Goal: Task Accomplishment & Management: Complete application form

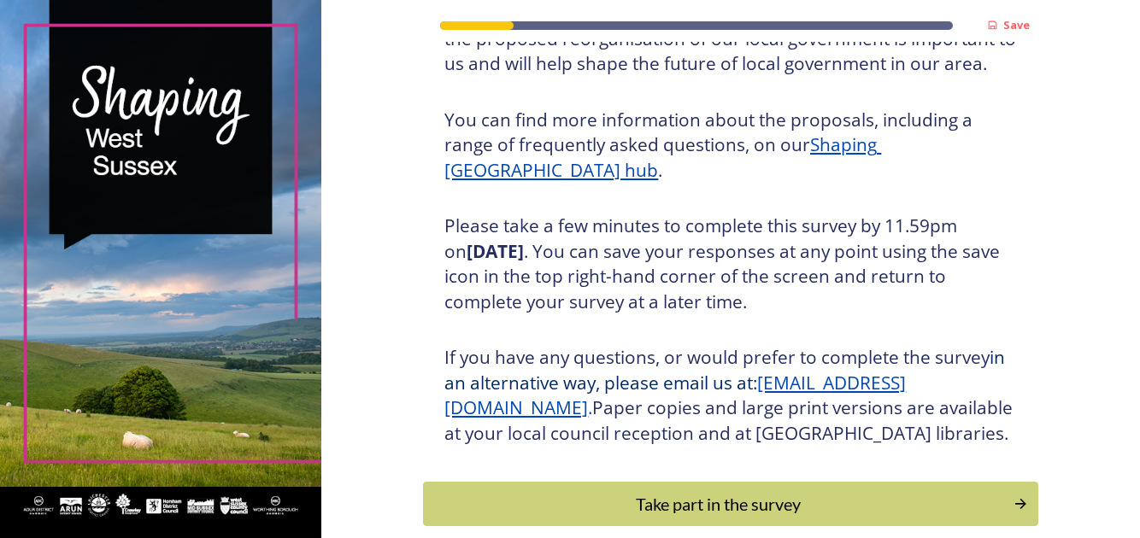
scroll to position [256, 0]
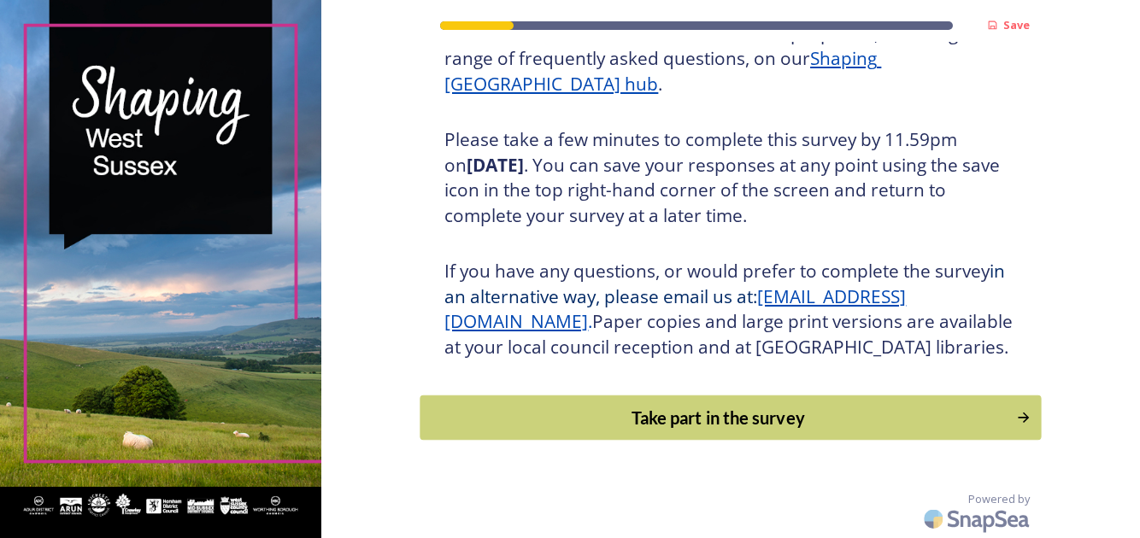
click at [754, 431] on div "Take part in the survey" at bounding box center [718, 418] width 577 height 26
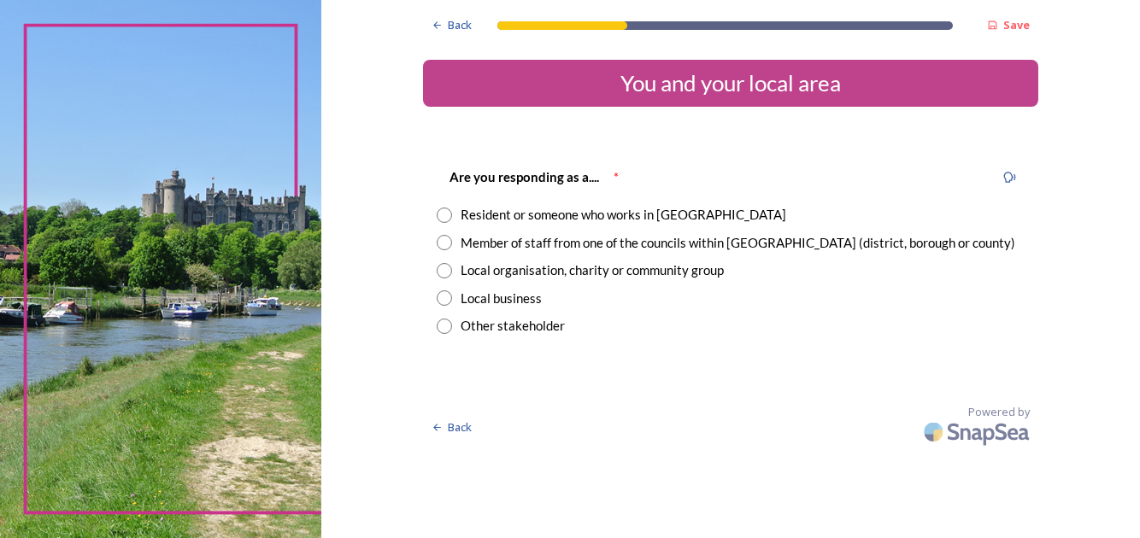
click at [440, 212] on input "radio" at bounding box center [444, 215] width 15 height 15
radio input "true"
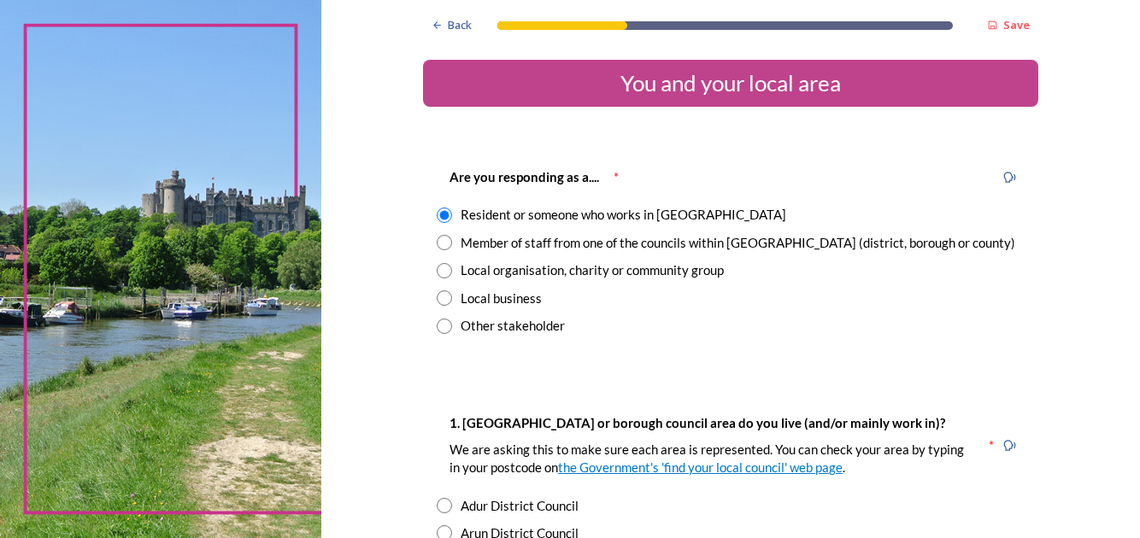
scroll to position [170, 0]
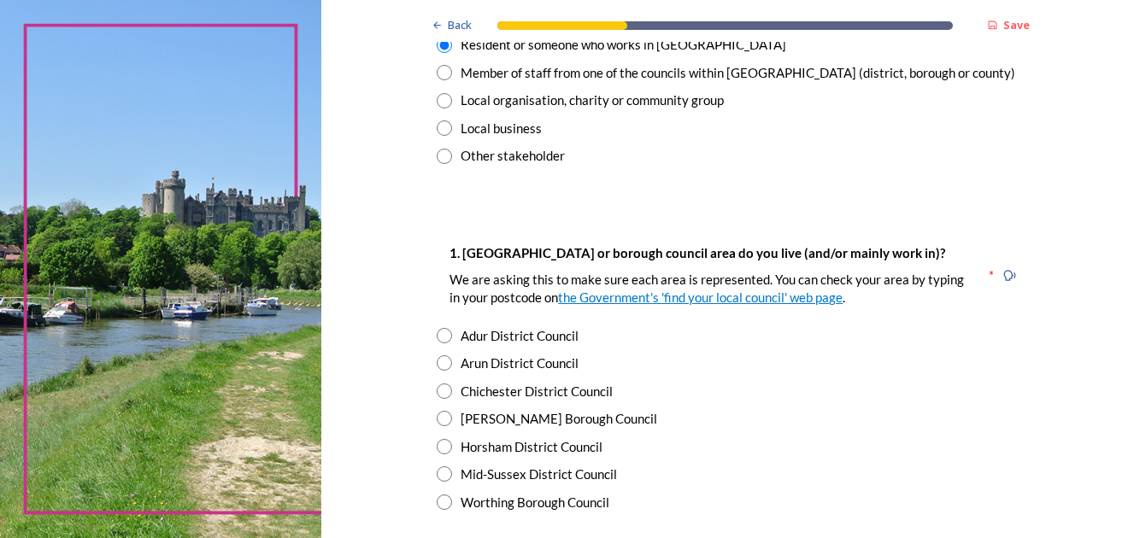
click at [437, 414] on input "radio" at bounding box center [444, 418] width 15 height 15
radio input "true"
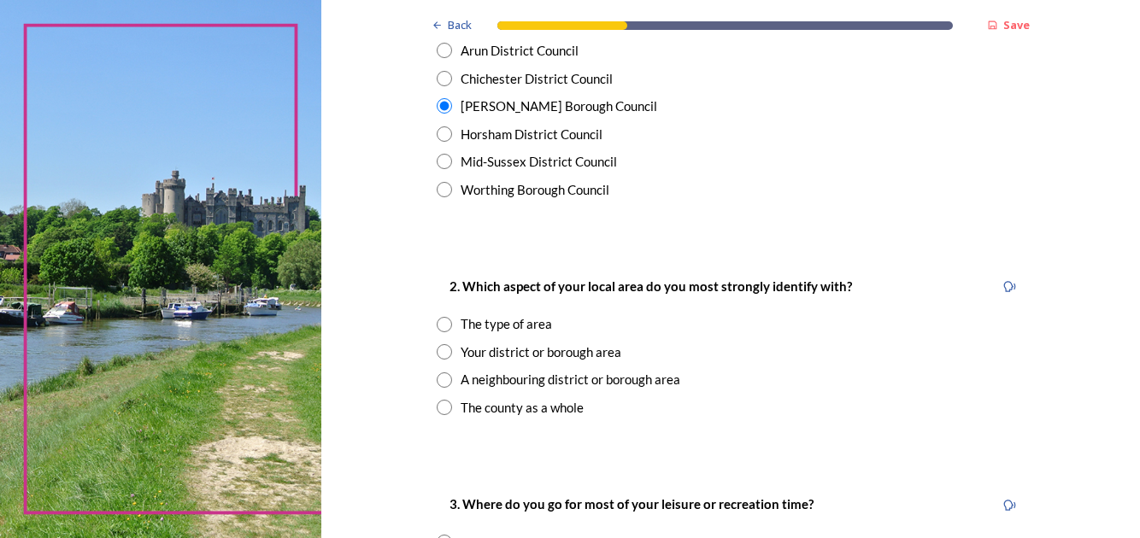
scroll to position [481, 0]
click at [437, 350] on input "radio" at bounding box center [444, 353] width 15 height 15
radio input "true"
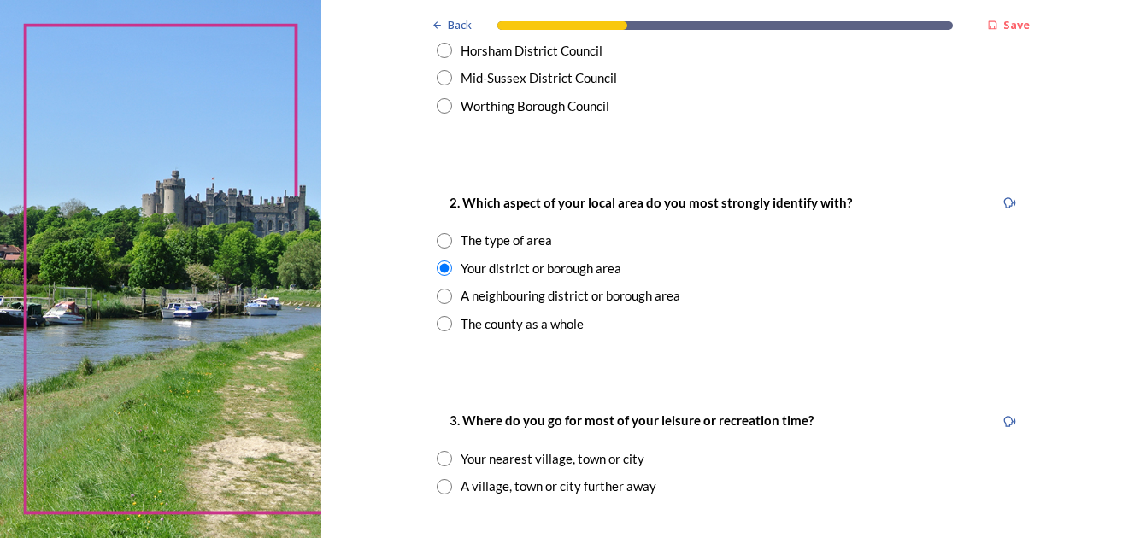
scroll to position [737, 0]
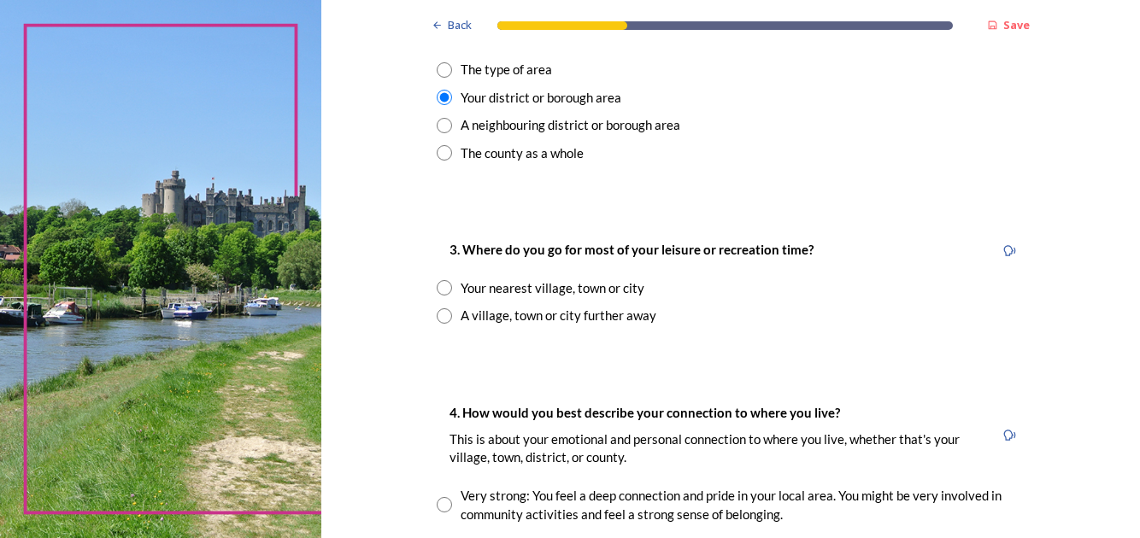
click at [437, 286] on input "radio" at bounding box center [444, 287] width 15 height 15
radio input "true"
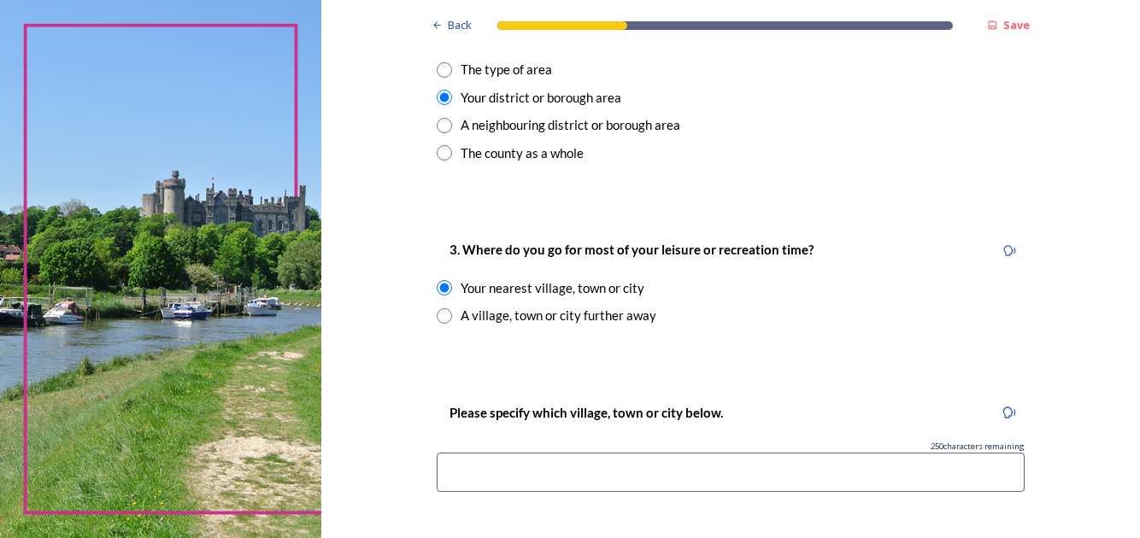
drag, startPoint x: 475, startPoint y: 472, endPoint x: 466, endPoint y: 457, distance: 17.3
click at [475, 472] on input at bounding box center [731, 472] width 588 height 39
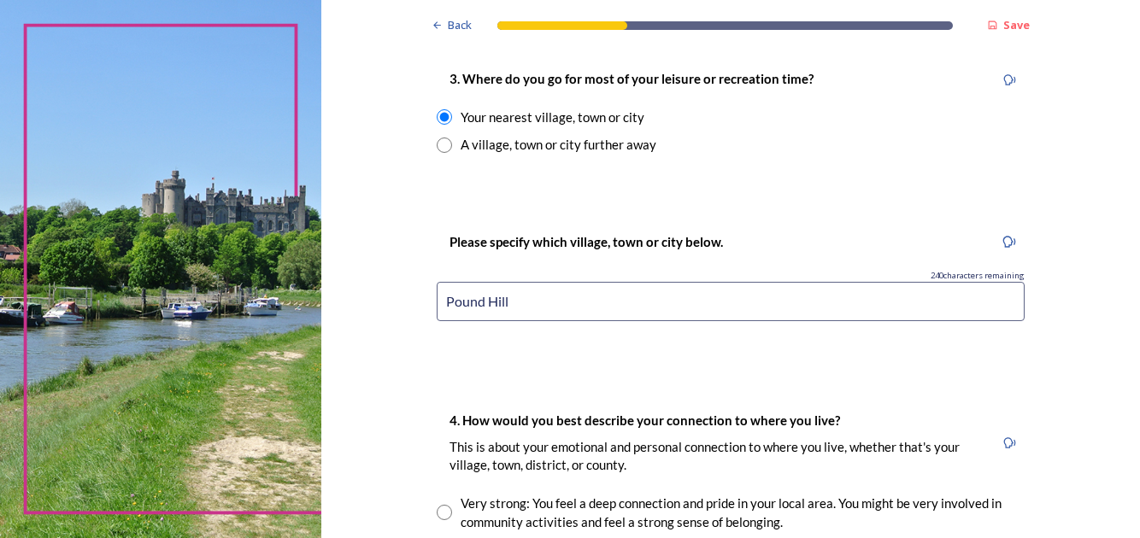
scroll to position [1079, 0]
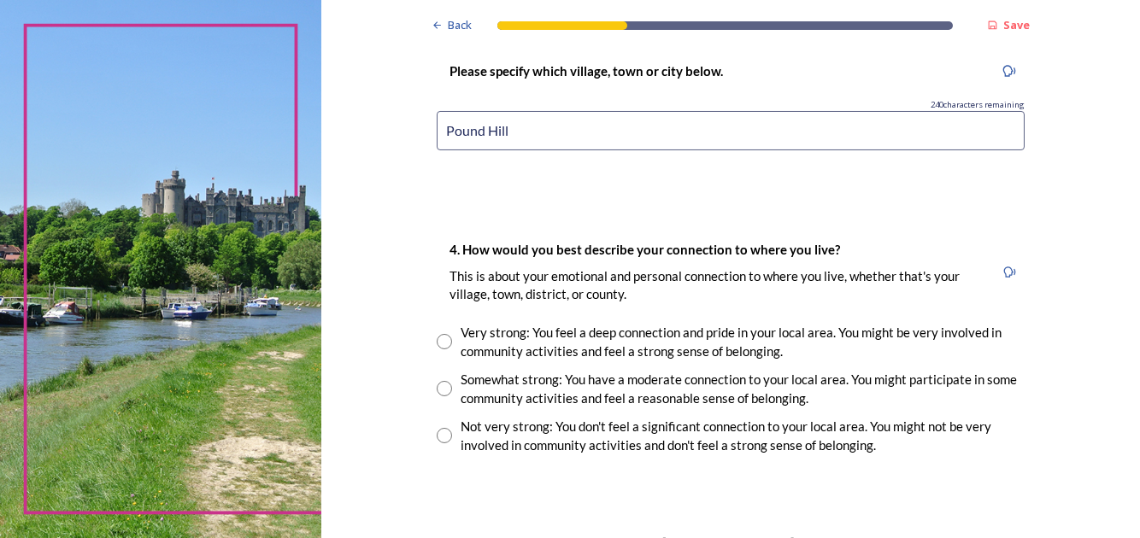
type input "Pound Hill"
click at [437, 337] on input "radio" at bounding box center [444, 341] width 15 height 15
radio input "true"
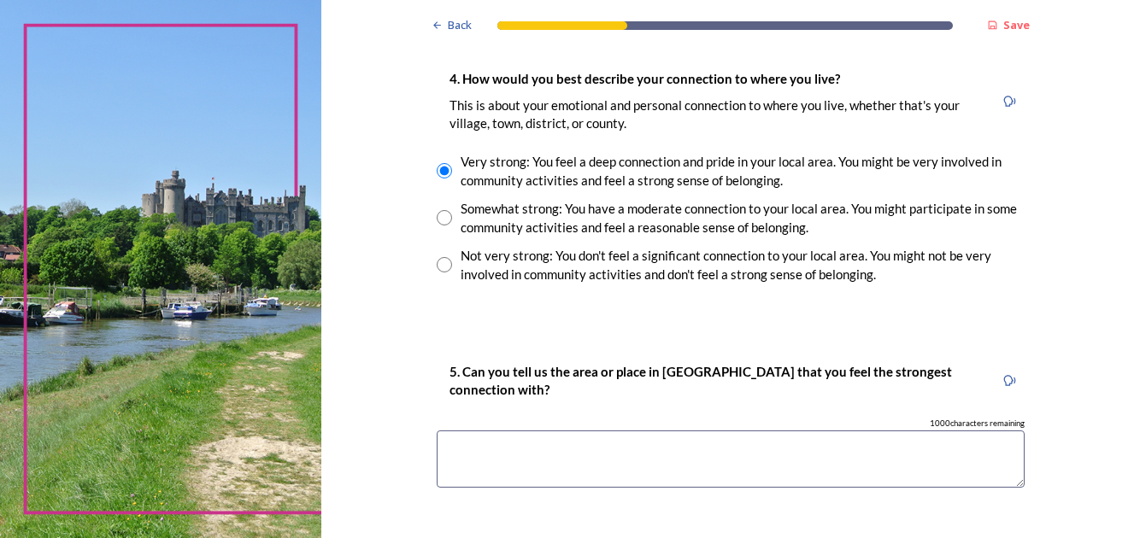
click at [534, 457] on textarea at bounding box center [731, 459] width 588 height 57
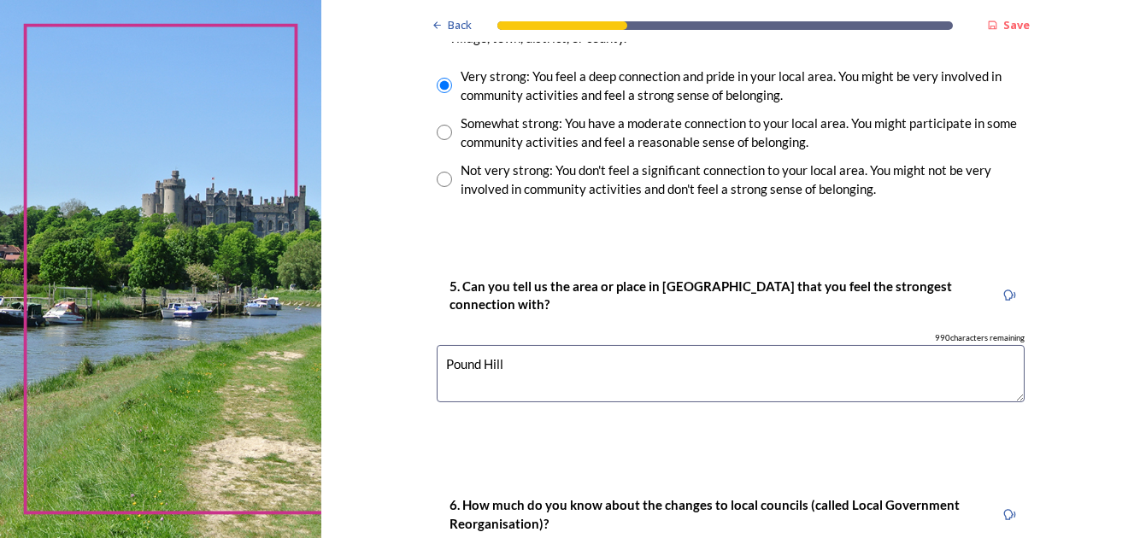
scroll to position [1506, 0]
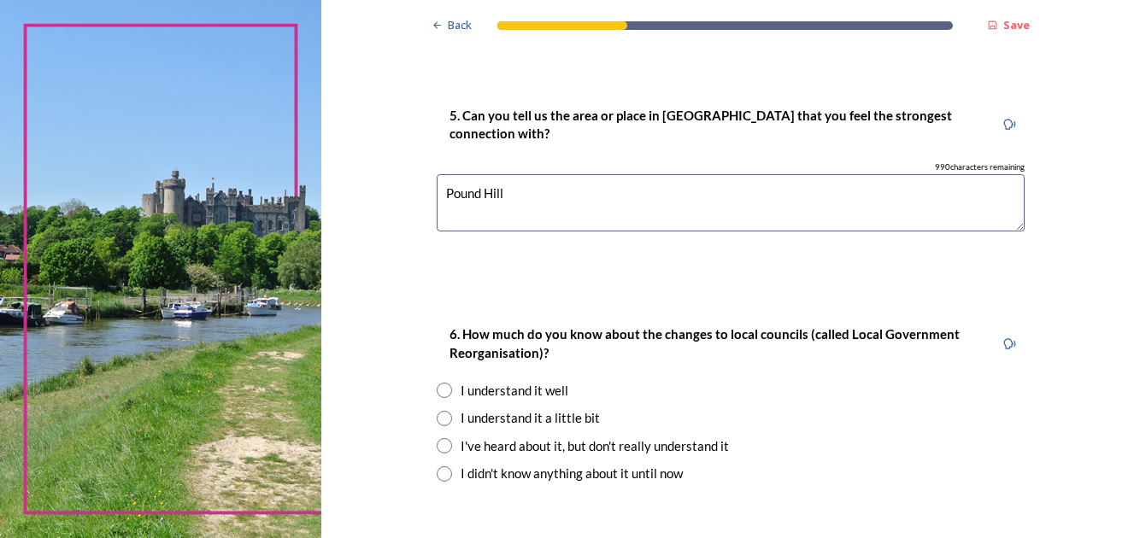
type textarea "Pound Hill"
click at [437, 441] on input "radio" at bounding box center [444, 445] width 15 height 15
radio input "true"
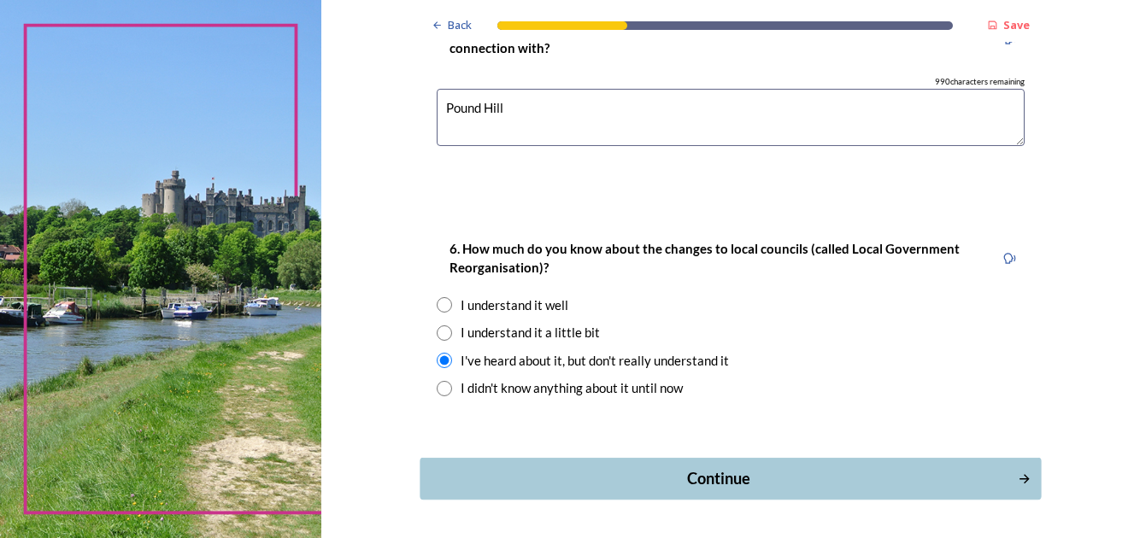
click at [718, 468] on div "Continue" at bounding box center [719, 478] width 578 height 23
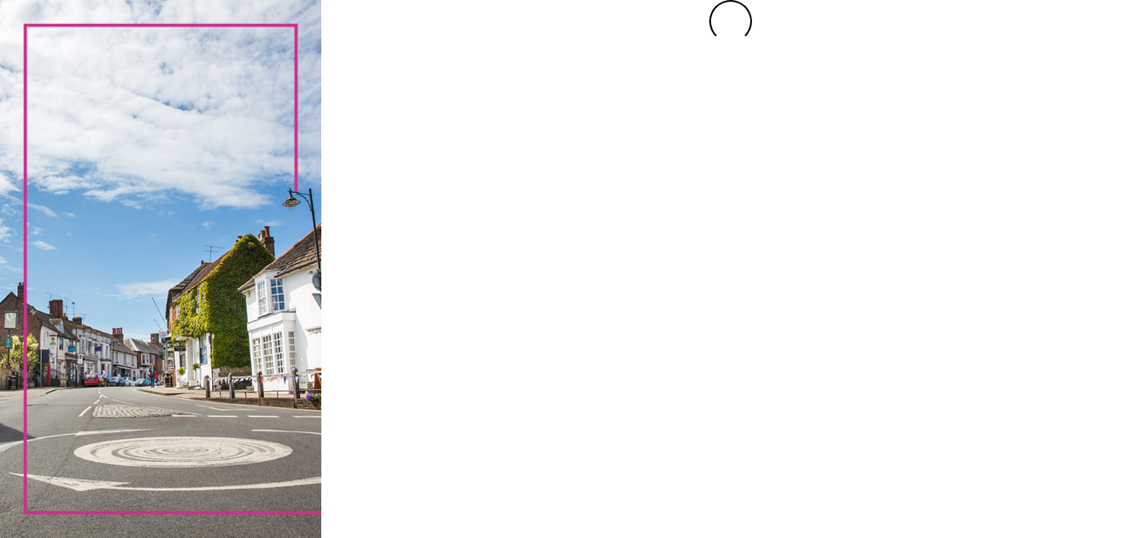
scroll to position [0, 0]
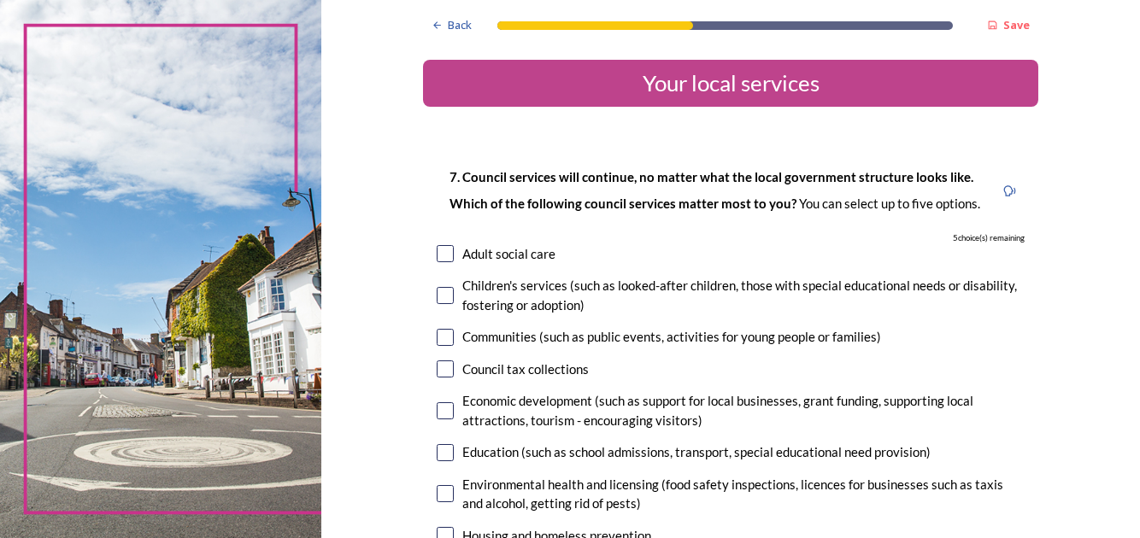
click at [442, 251] on input "checkbox" at bounding box center [445, 253] width 17 height 17
checkbox input "true"
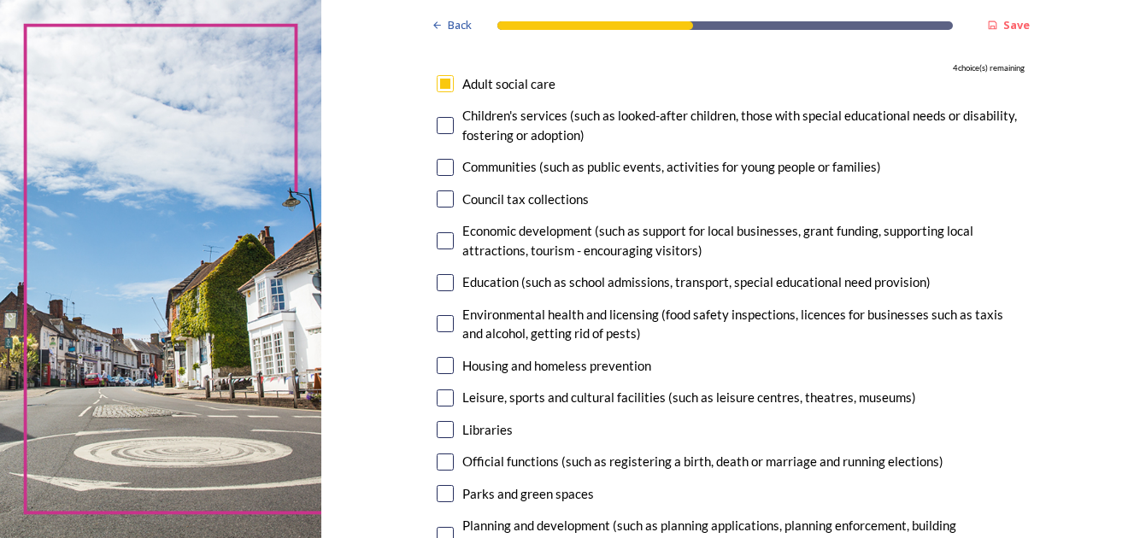
scroll to position [256, 0]
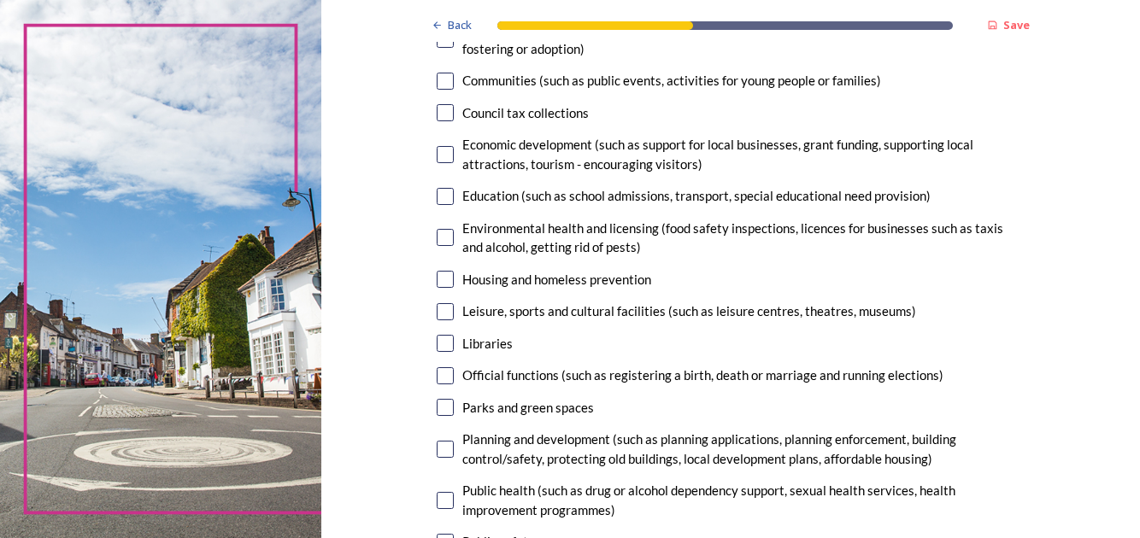
click at [438, 404] on input "checkbox" at bounding box center [445, 407] width 17 height 17
checkbox input "true"
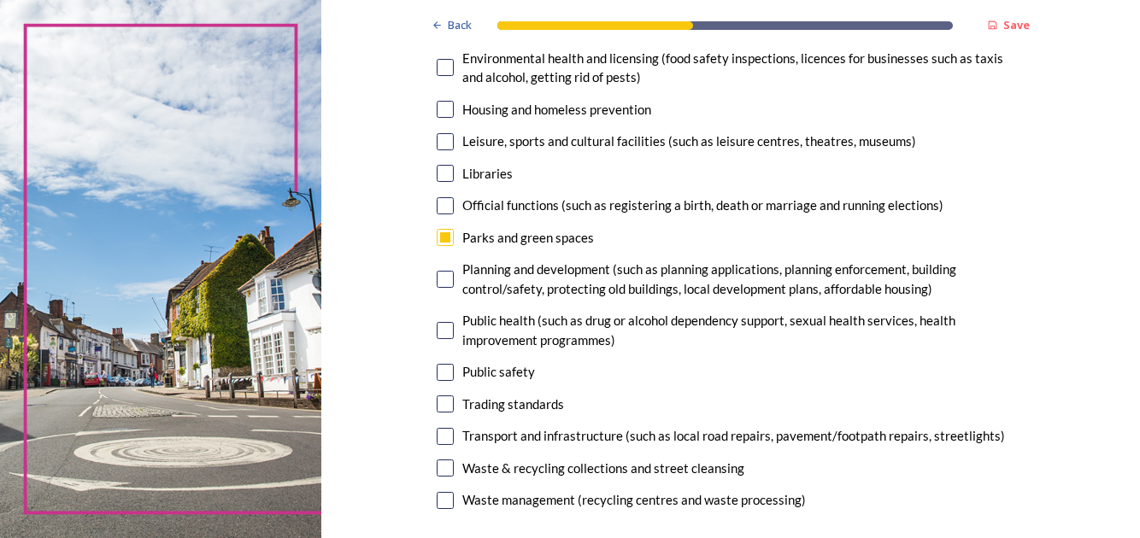
click at [437, 429] on input "checkbox" at bounding box center [445, 436] width 17 height 17
checkbox input "true"
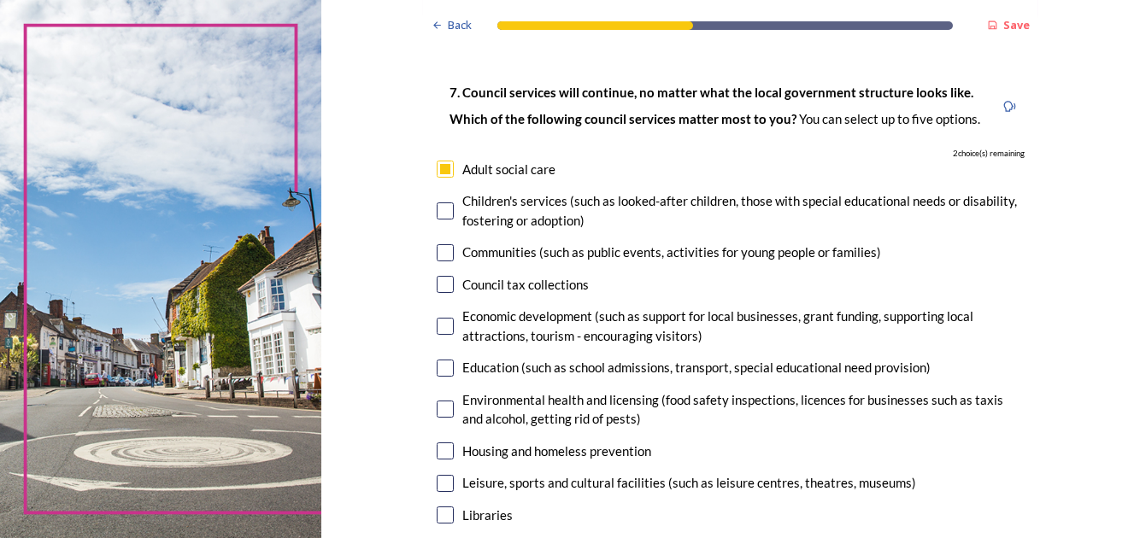
scroll to position [0, 0]
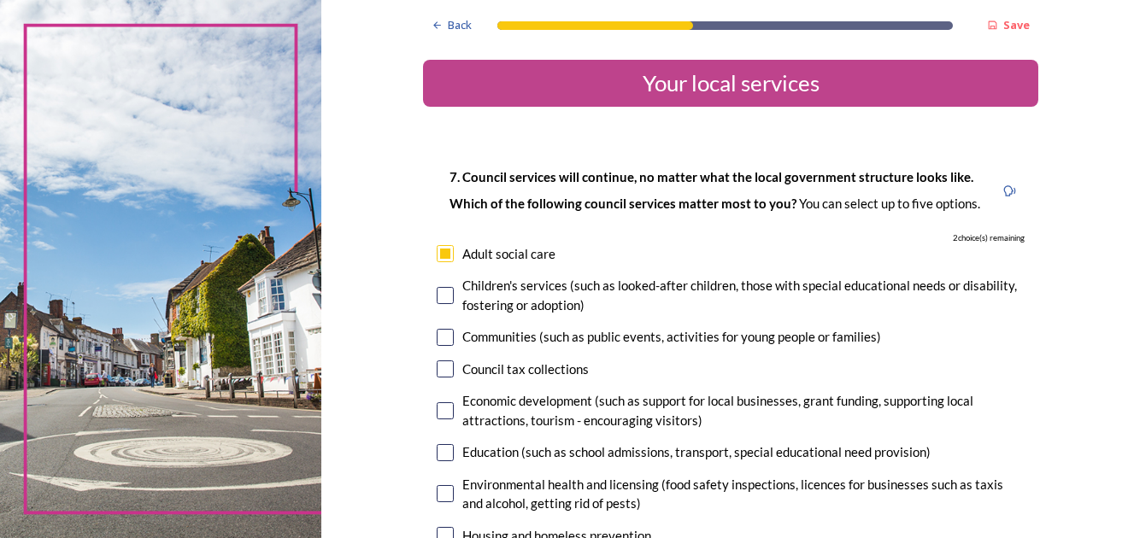
click at [440, 367] on input "checkbox" at bounding box center [445, 368] width 17 height 17
checkbox input "true"
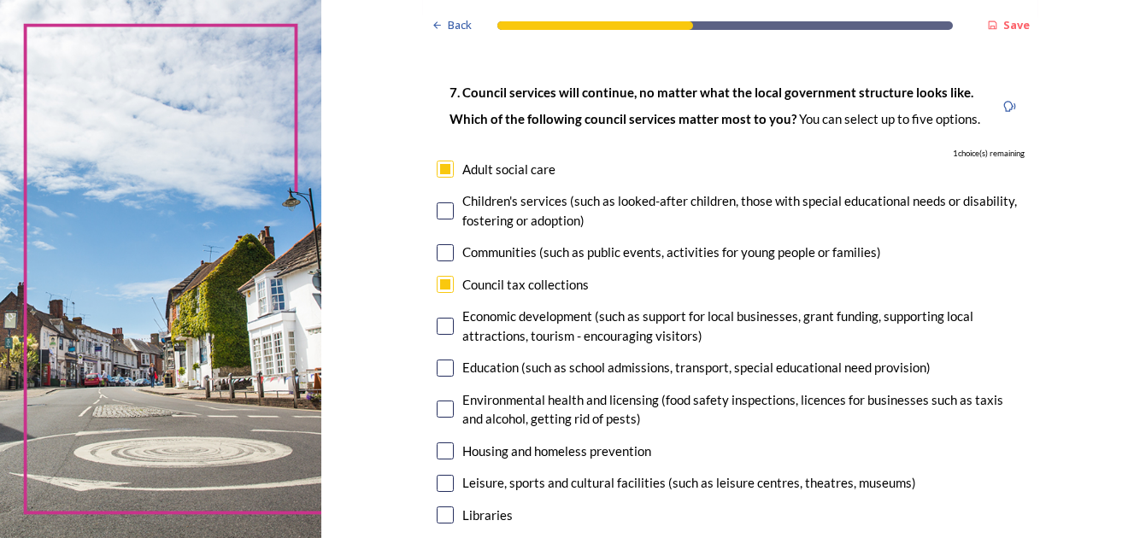
click at [437, 447] on input "checkbox" at bounding box center [445, 450] width 17 height 17
click at [437, 448] on input "checkbox" at bounding box center [445, 450] width 17 height 17
checkbox input "false"
click at [437, 478] on input "checkbox" at bounding box center [445, 483] width 17 height 17
checkbox input "true"
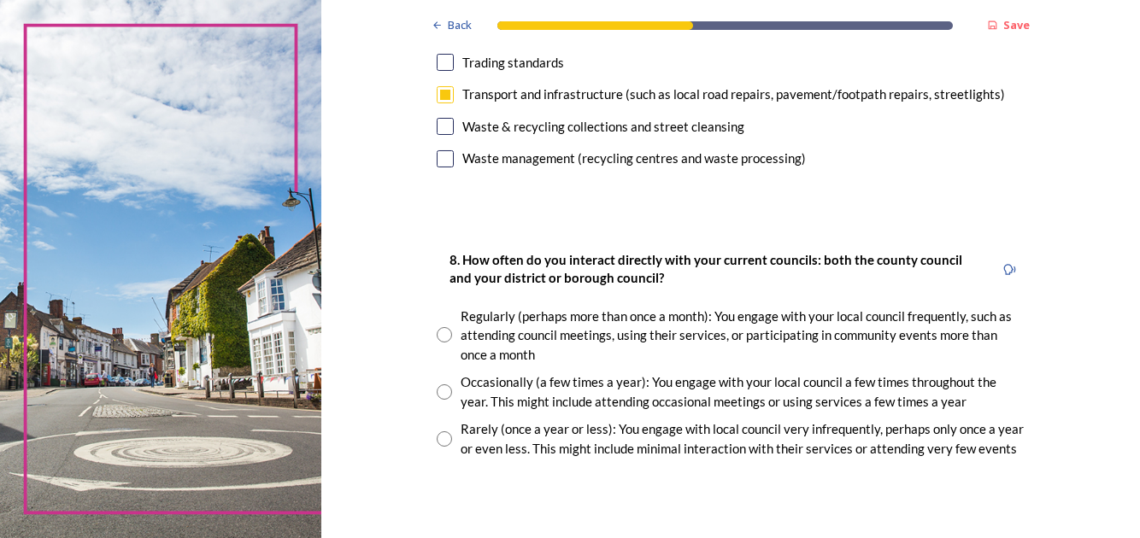
scroll to position [853, 0]
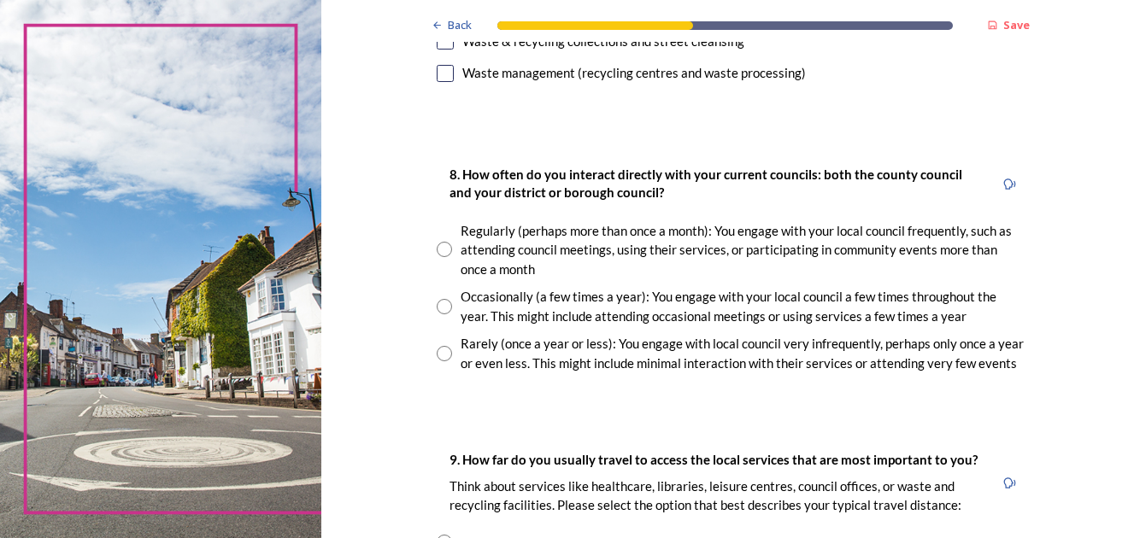
click at [437, 349] on input "radio" at bounding box center [444, 353] width 15 height 15
radio input "true"
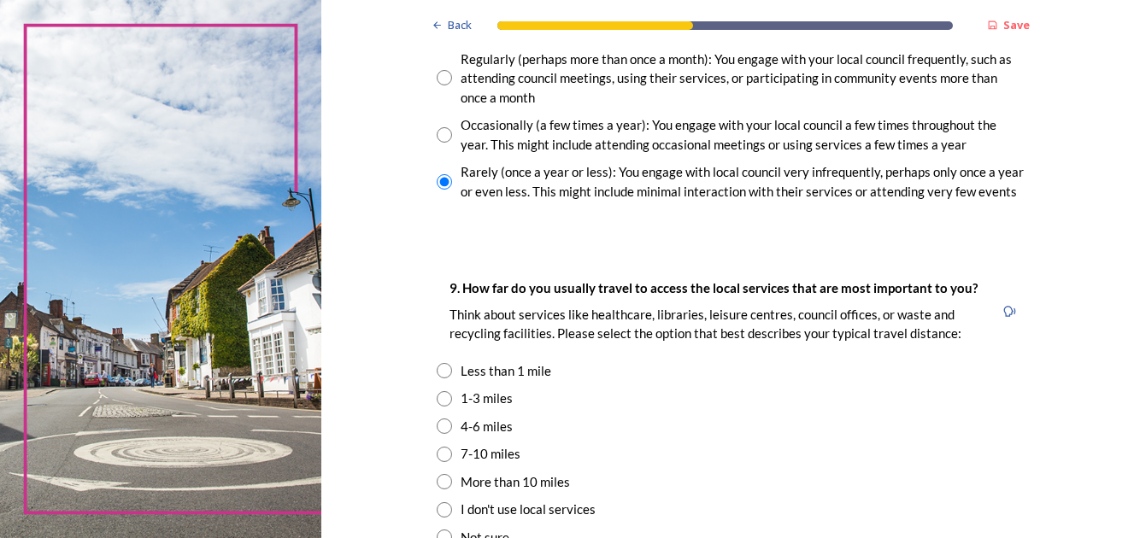
click at [437, 395] on input "radio" at bounding box center [444, 398] width 15 height 15
radio input "true"
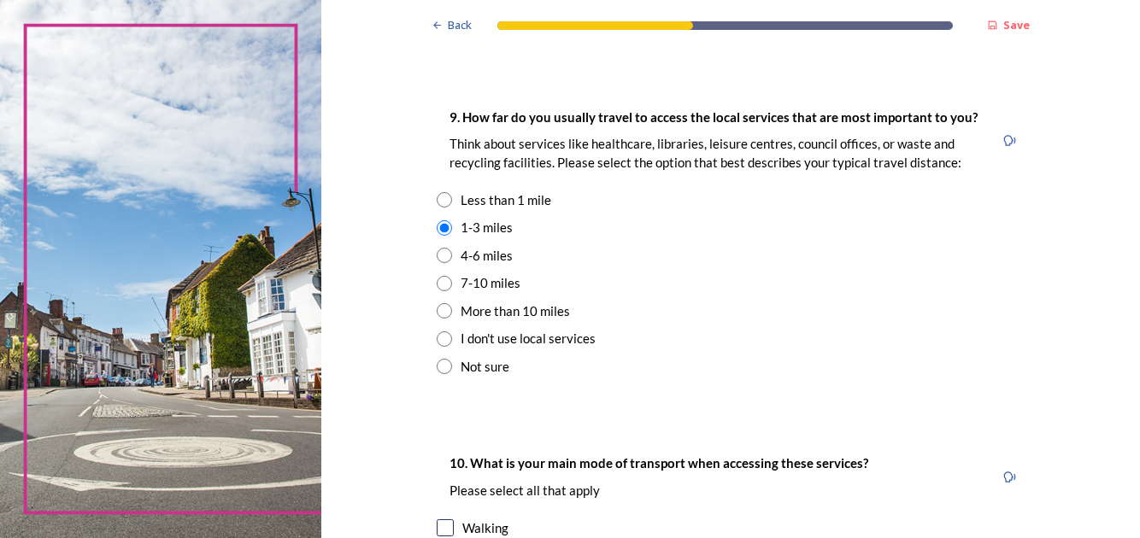
scroll to position [1537, 0]
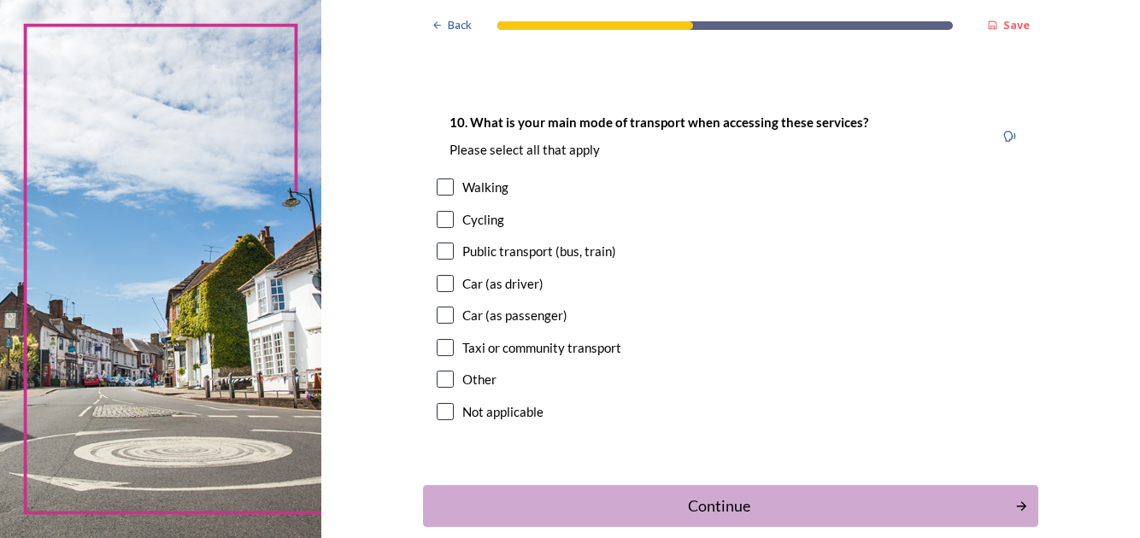
click at [441, 181] on input "checkbox" at bounding box center [445, 187] width 17 height 17
checkbox input "true"
drag, startPoint x: 438, startPoint y: 249, endPoint x: 435, endPoint y: 271, distance: 21.6
click at [437, 254] on input "checkbox" at bounding box center [445, 251] width 17 height 17
checkbox input "true"
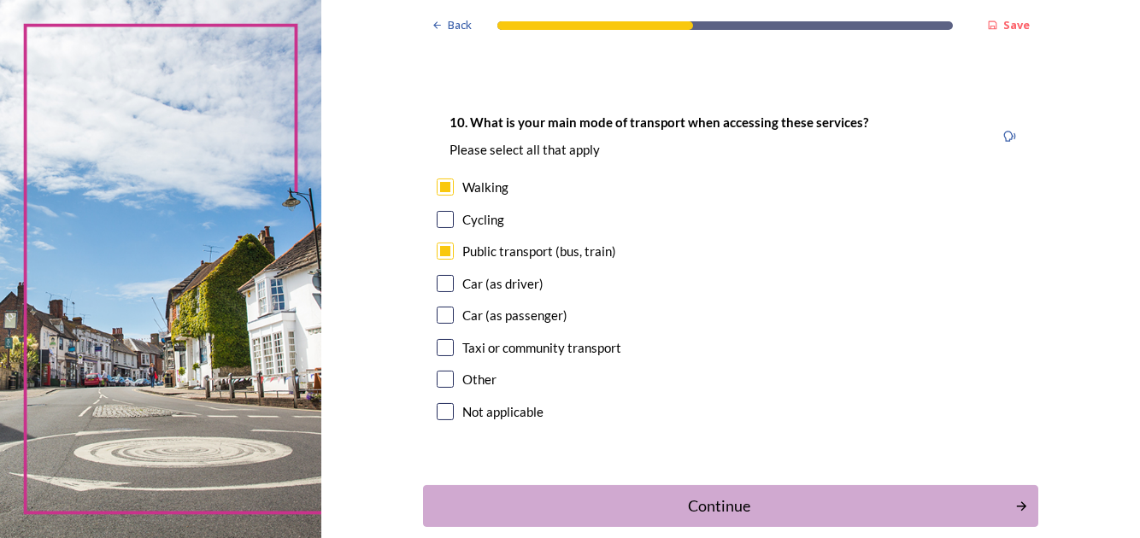
click at [437, 284] on input "checkbox" at bounding box center [445, 283] width 17 height 17
checkbox input "true"
click at [701, 498] on div "Continue" at bounding box center [719, 506] width 578 height 23
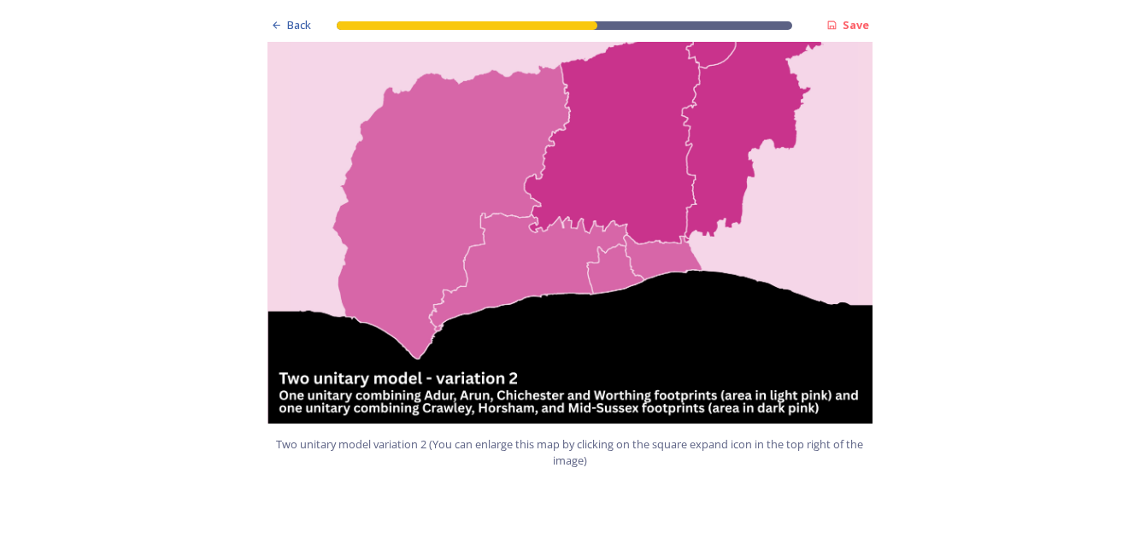
scroll to position [2019, 0]
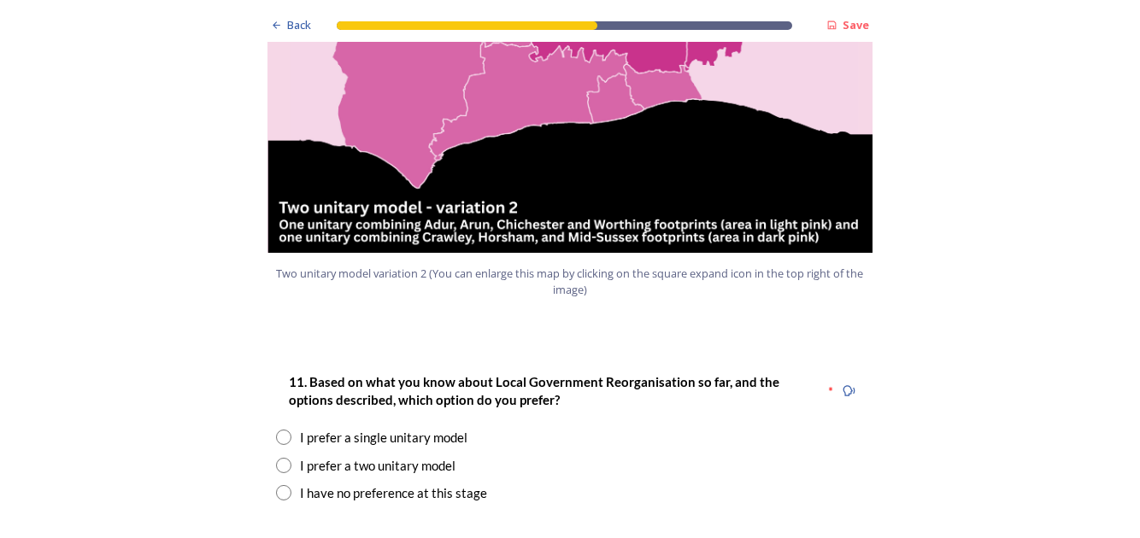
drag, startPoint x: 275, startPoint y: 499, endPoint x: 349, endPoint y: 477, distance: 76.7
click at [276, 458] on input "radio" at bounding box center [283, 465] width 15 height 15
radio input "true"
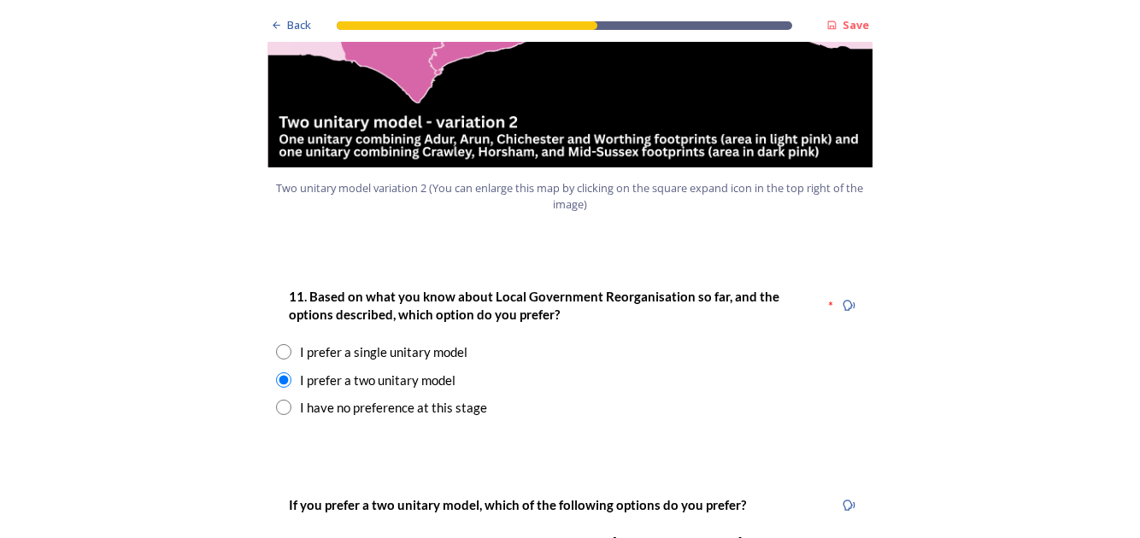
scroll to position [2189, 0]
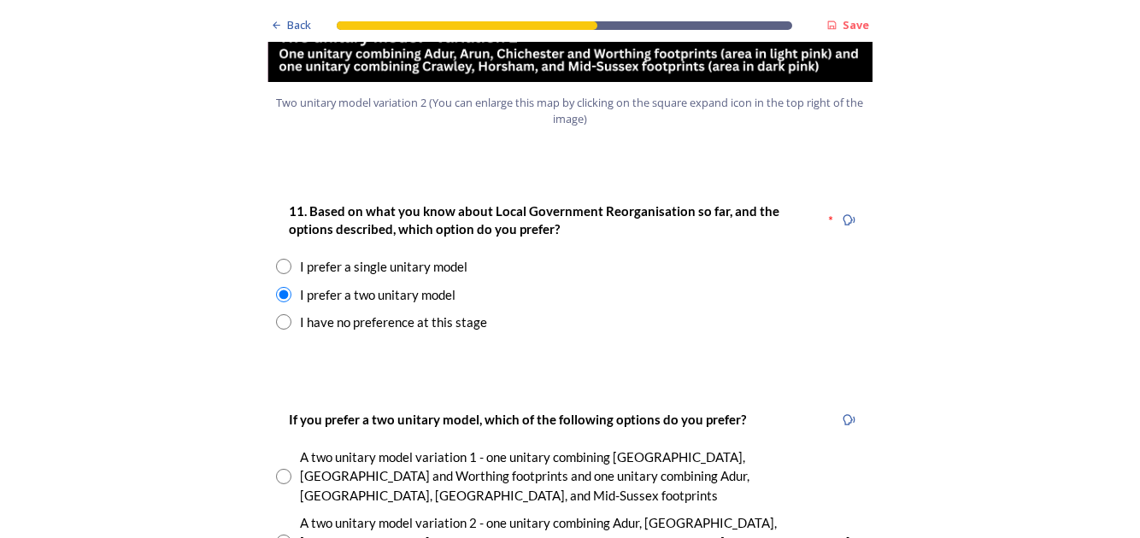
click at [276, 535] on input "radio" at bounding box center [283, 542] width 15 height 15
radio input "true"
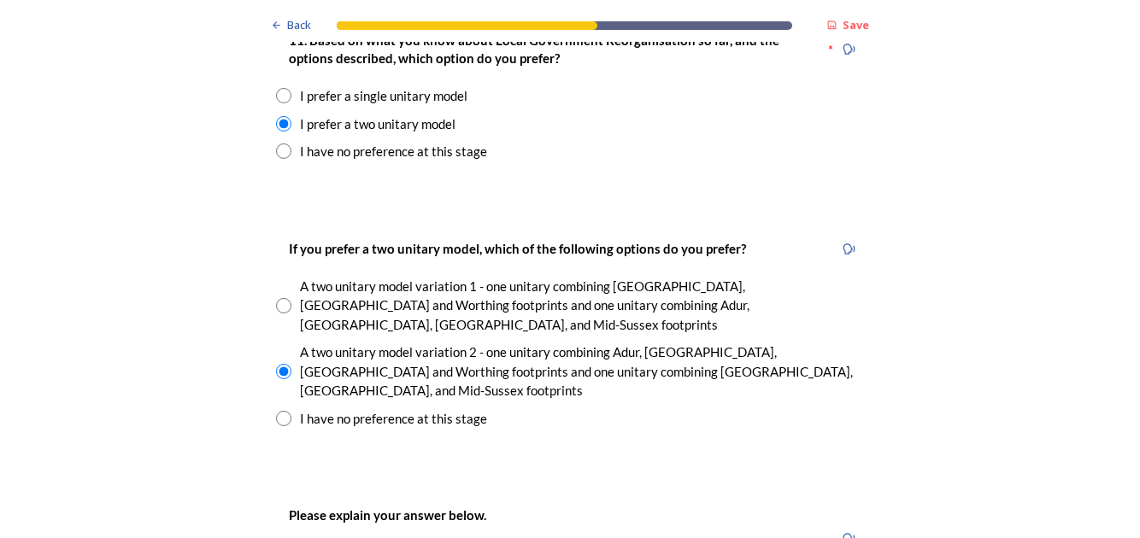
scroll to position [2617, 0]
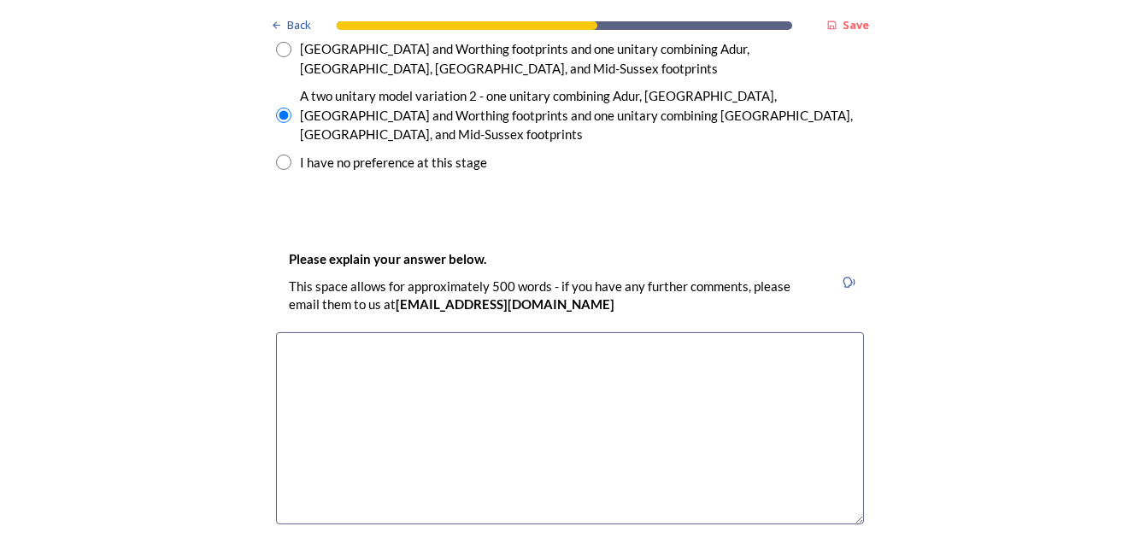
click at [307, 332] on textarea at bounding box center [570, 428] width 588 height 192
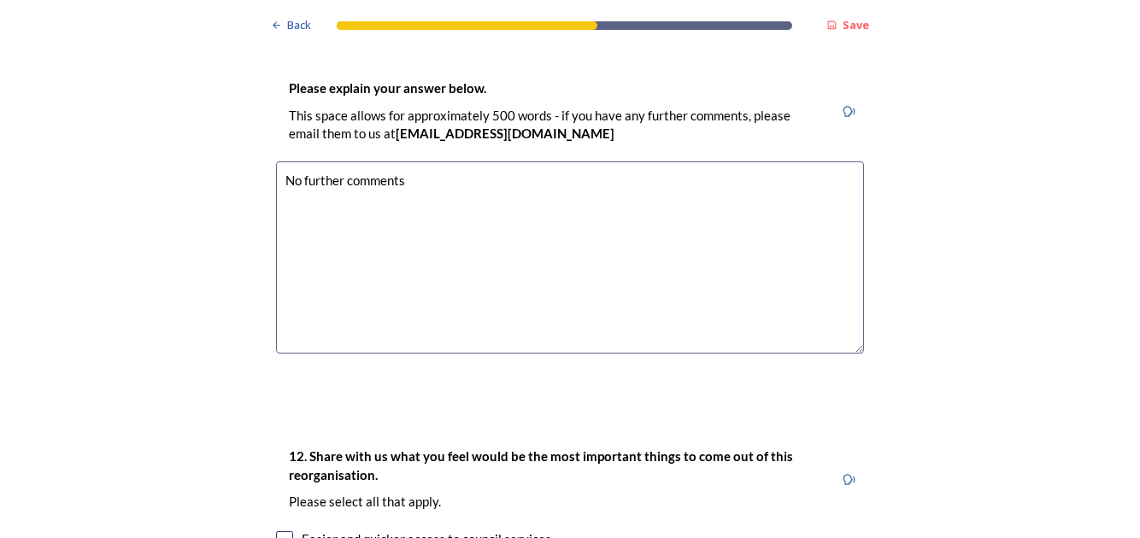
scroll to position [2958, 0]
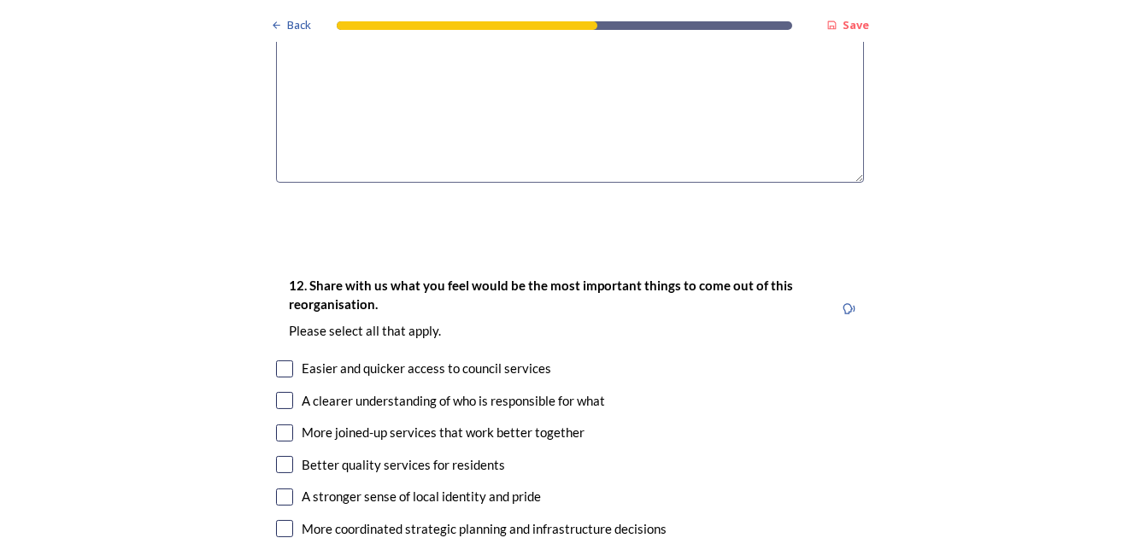
type textarea "No further comments"
click at [276, 392] on input "checkbox" at bounding box center [284, 400] width 17 height 17
checkbox input "true"
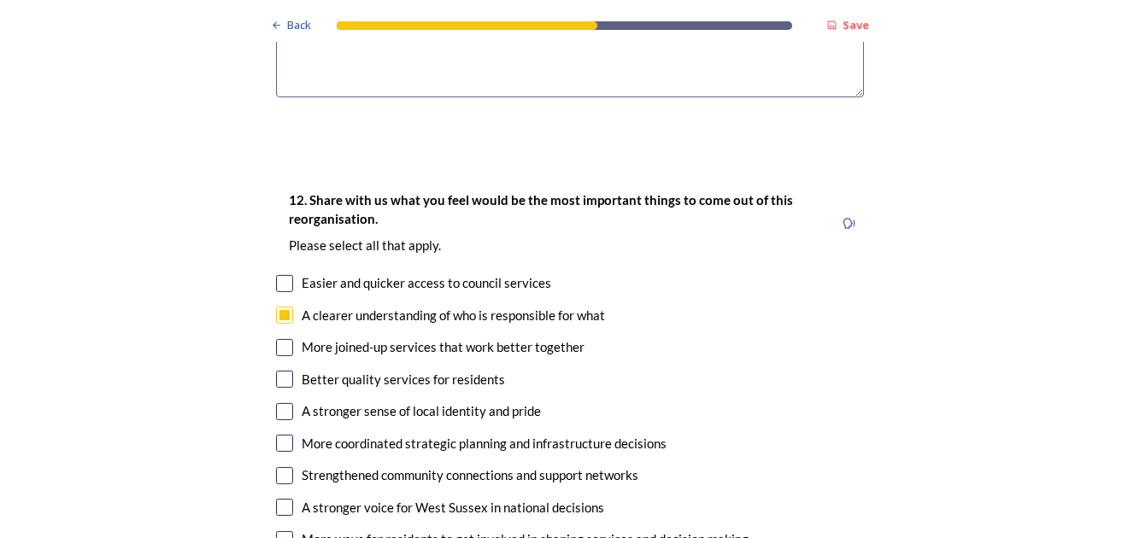
drag, startPoint x: 275, startPoint y: 414, endPoint x: 254, endPoint y: 417, distance: 21.5
click at [276, 499] on input "checkbox" at bounding box center [284, 507] width 17 height 17
checkbox input "true"
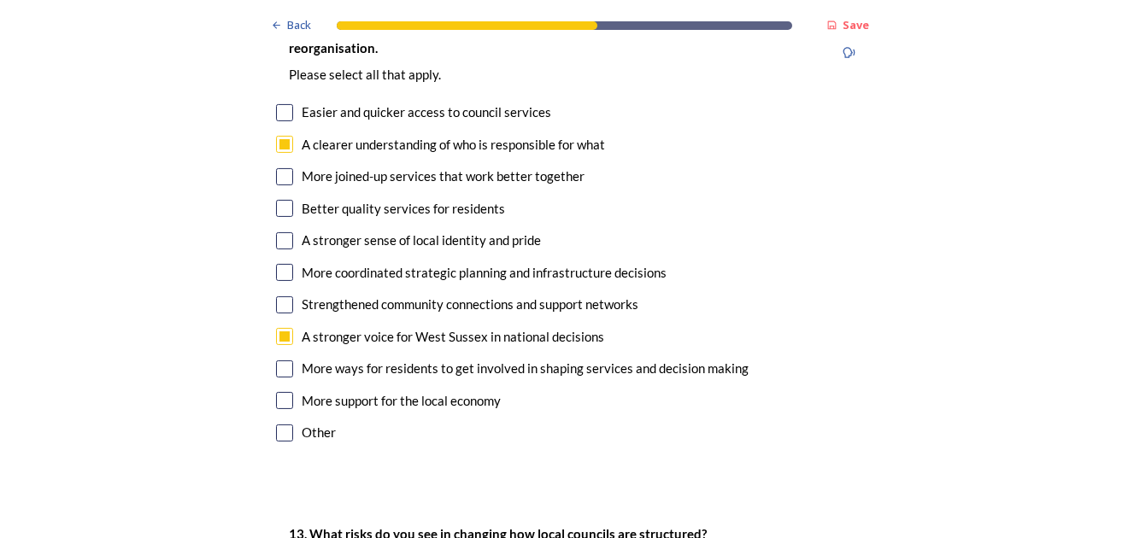
scroll to position [3300, 0]
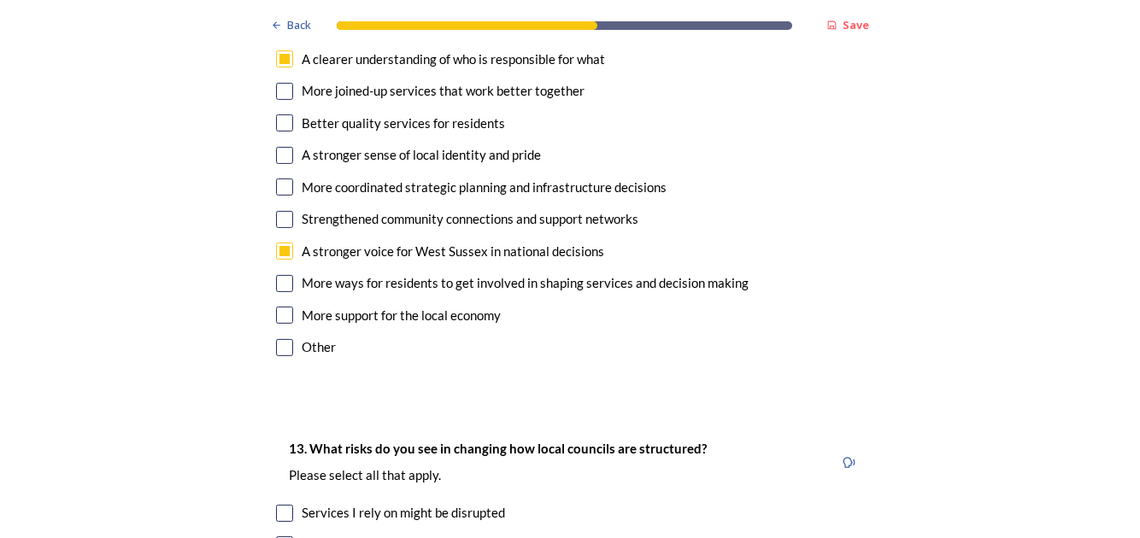
click at [277, 503] on div "Services I rely on might be disrupted" at bounding box center [570, 513] width 588 height 20
checkbox input "true"
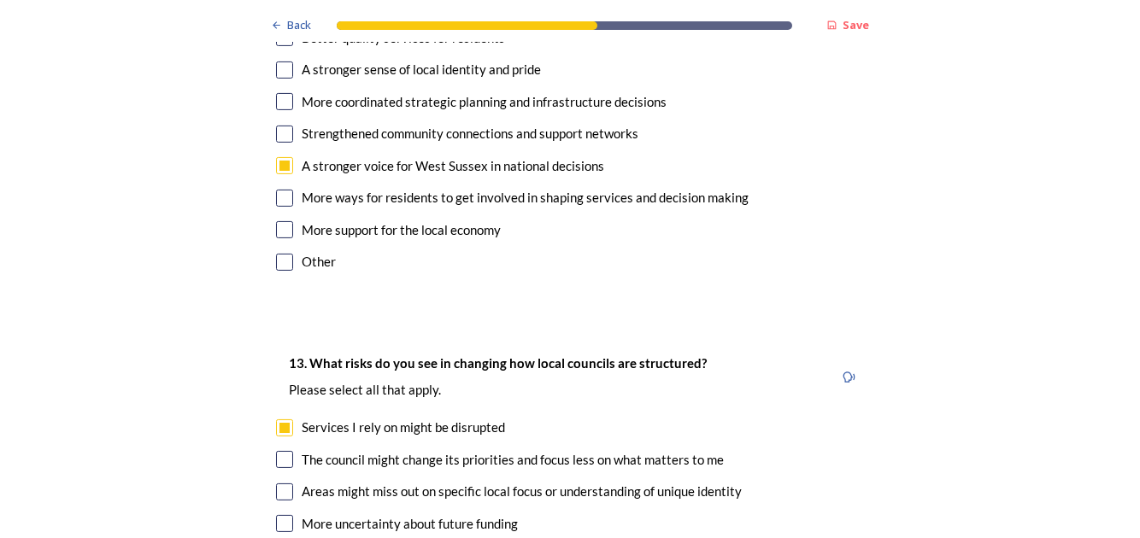
click at [276, 451] on input "checkbox" at bounding box center [284, 459] width 17 height 17
checkbox input "true"
click at [268, 430] on div "13. What risks do you see in changing how local councils are structured? ﻿Pleas…" at bounding box center [569, 525] width 615 height 379
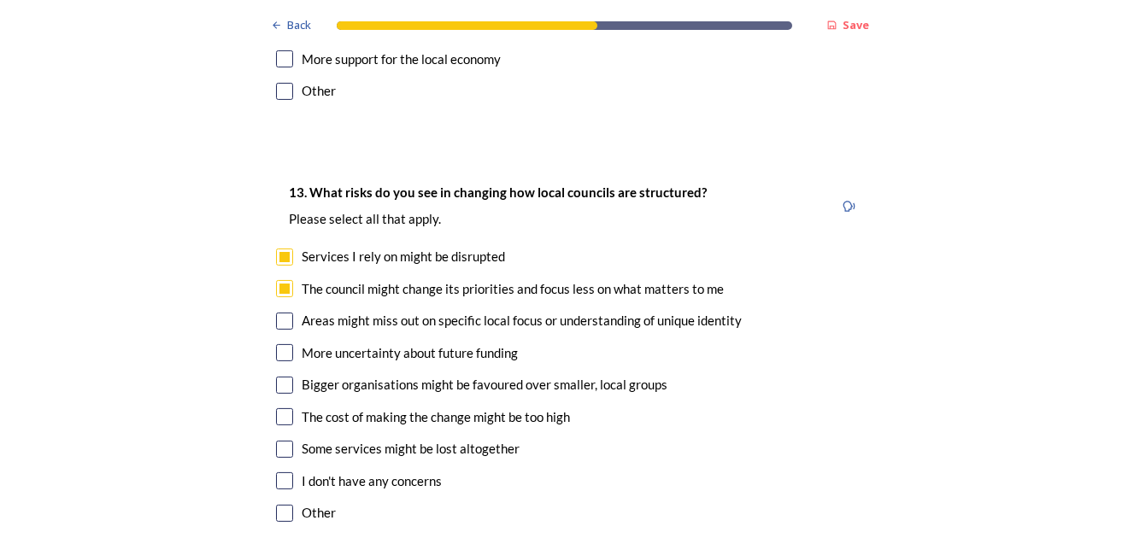
click at [278, 441] on input "checkbox" at bounding box center [284, 449] width 17 height 17
checkbox input "true"
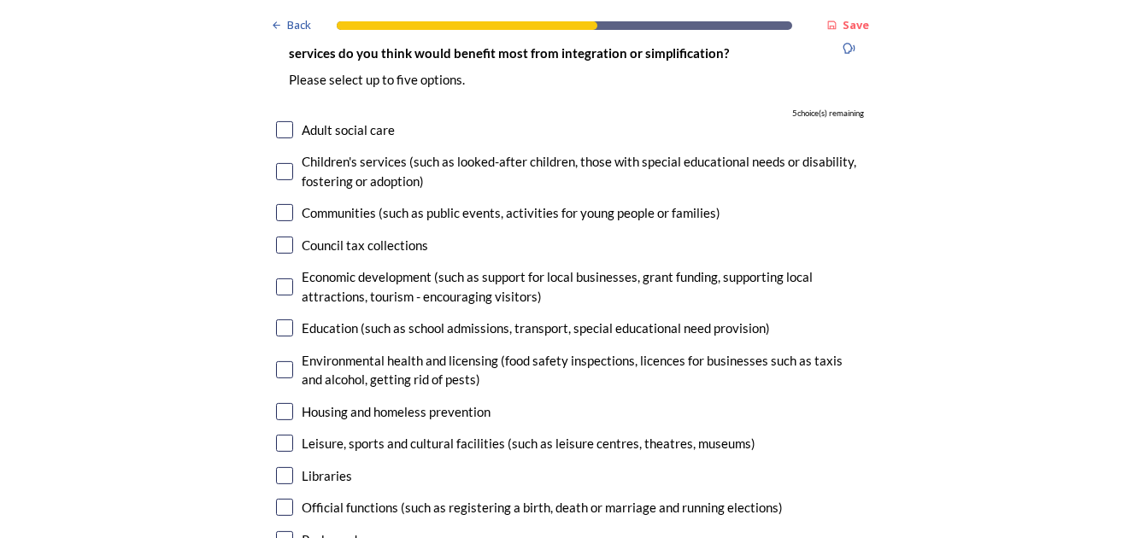
scroll to position [3983, 0]
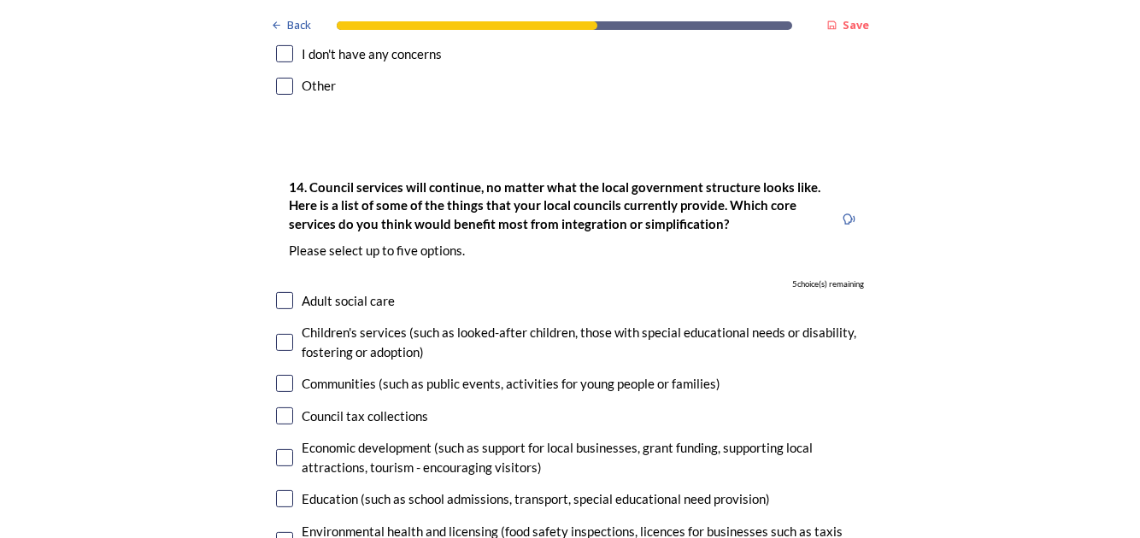
click at [276, 292] on input "checkbox" at bounding box center [284, 300] width 17 height 17
checkbox input "true"
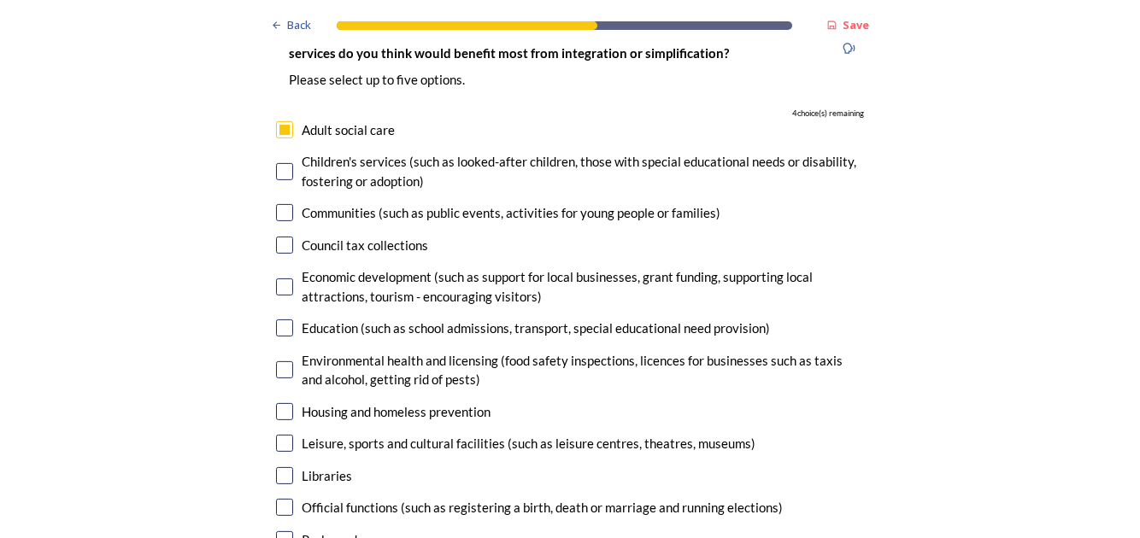
click at [276, 403] on input "checkbox" at bounding box center [284, 411] width 17 height 17
checkbox input "true"
click at [276, 435] on input "checkbox" at bounding box center [284, 443] width 17 height 17
checkbox input "true"
click at [278, 531] on input "checkbox" at bounding box center [284, 539] width 17 height 17
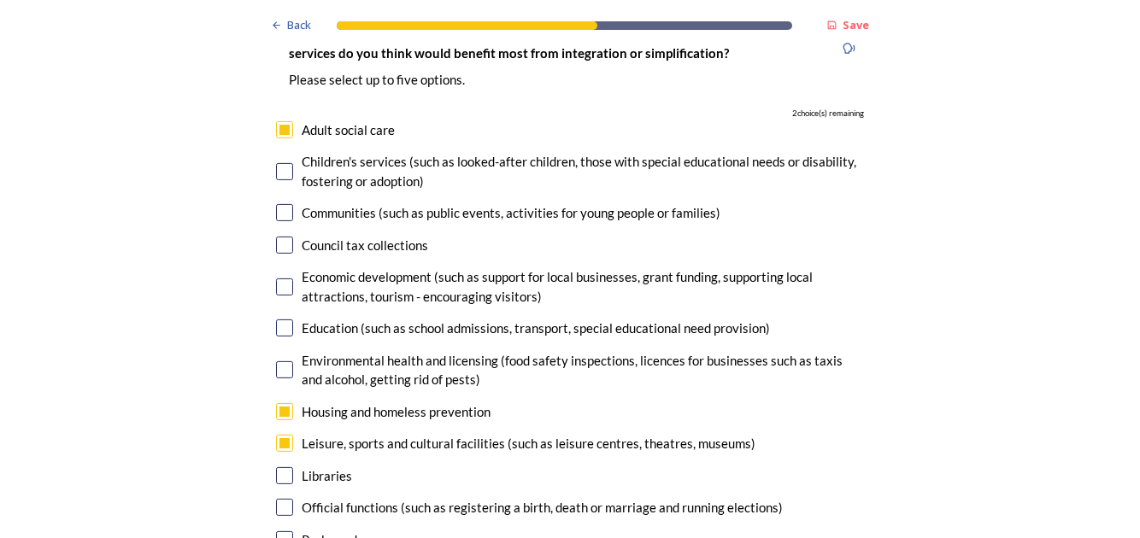
checkbox input "true"
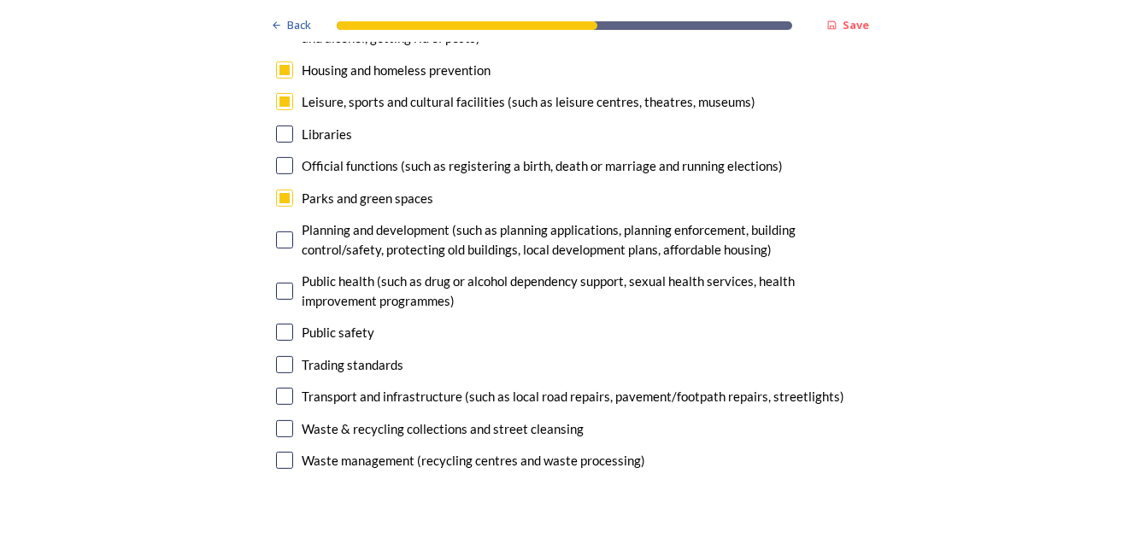
click at [268, 333] on div "14. Council services will continue, no matter what the local government structu…" at bounding box center [569, 69] width 615 height 845
click at [278, 420] on input "checkbox" at bounding box center [284, 428] width 17 height 17
checkbox input "true"
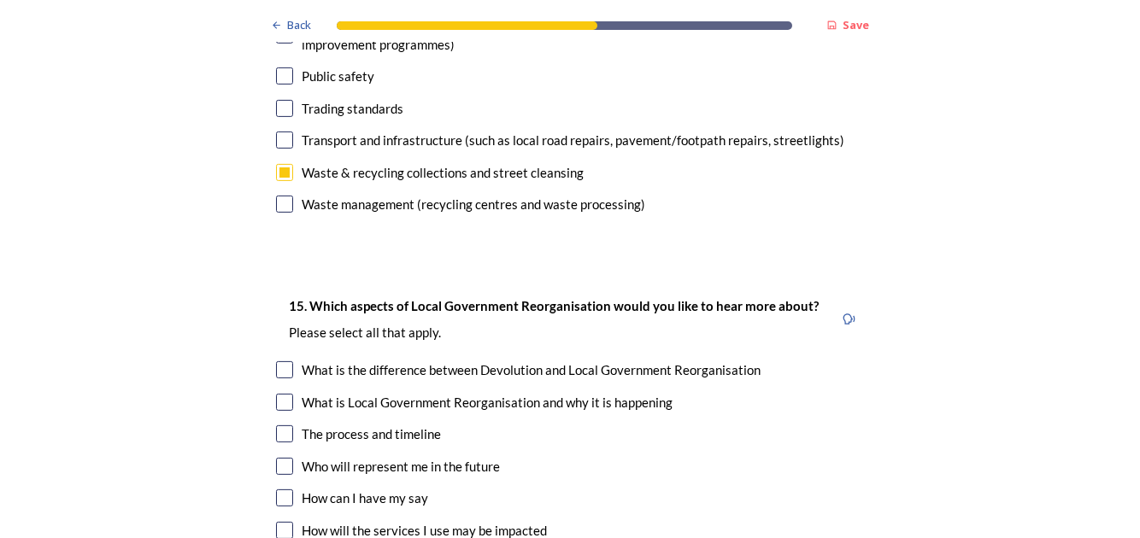
click at [278, 458] on input "checkbox" at bounding box center [284, 466] width 17 height 17
checkbox input "true"
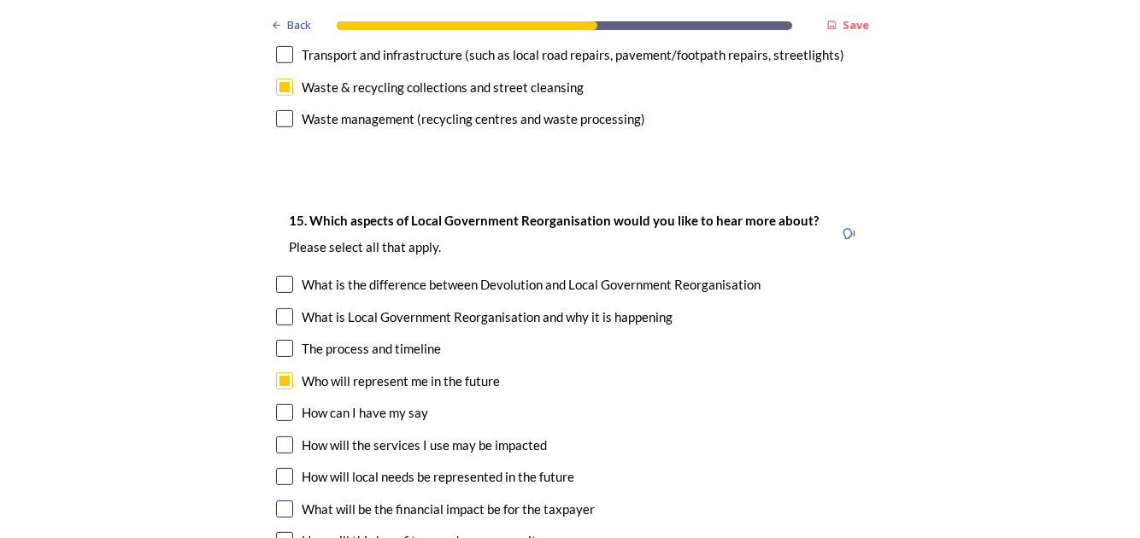
click at [279, 437] on input "checkbox" at bounding box center [284, 445] width 17 height 17
checkbox input "true"
click at [278, 468] on input "checkbox" at bounding box center [284, 476] width 17 height 17
checkbox input "true"
drag, startPoint x: 280, startPoint y: 419, endPoint x: 237, endPoint y: 420, distance: 42.7
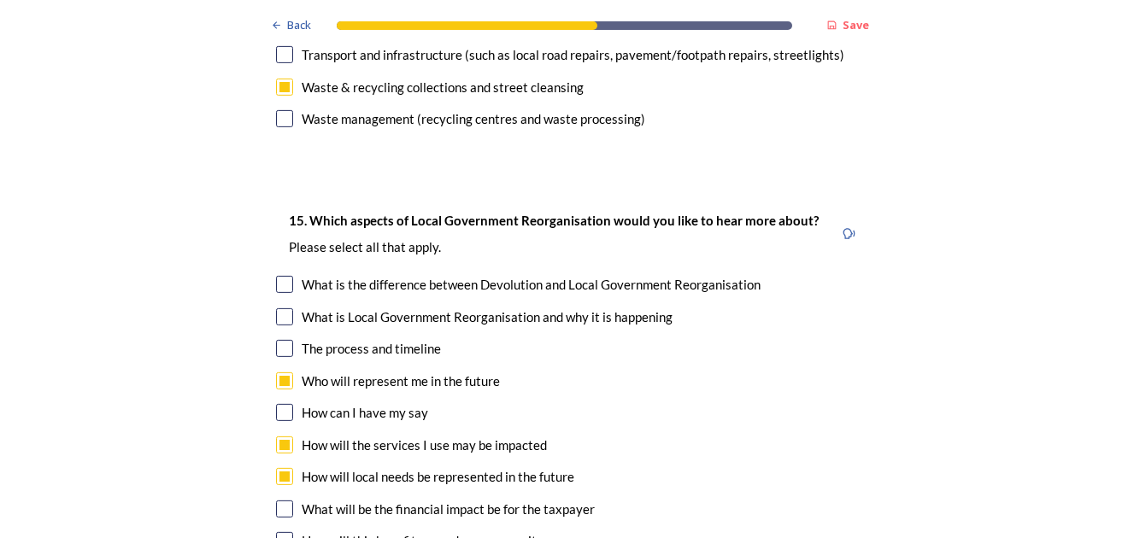
click at [276, 501] on input "checkbox" at bounding box center [284, 509] width 17 height 17
checkbox input "true"
drag, startPoint x: 270, startPoint y: 446, endPoint x: 320, endPoint y: 454, distance: 51.1
click at [276, 532] on input "checkbox" at bounding box center [284, 540] width 17 height 17
checkbox input "true"
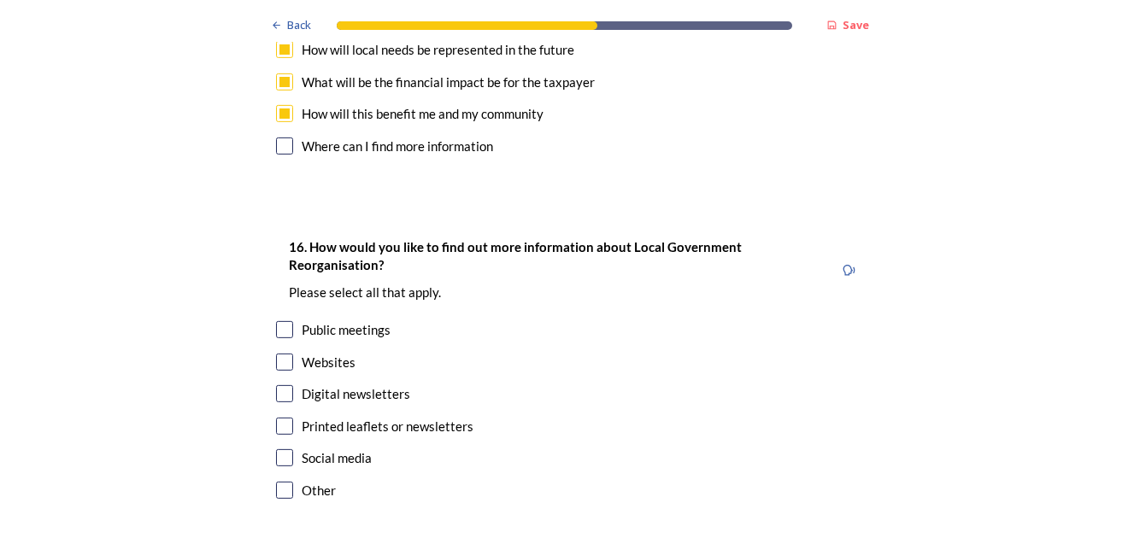
scroll to position [5094, 0]
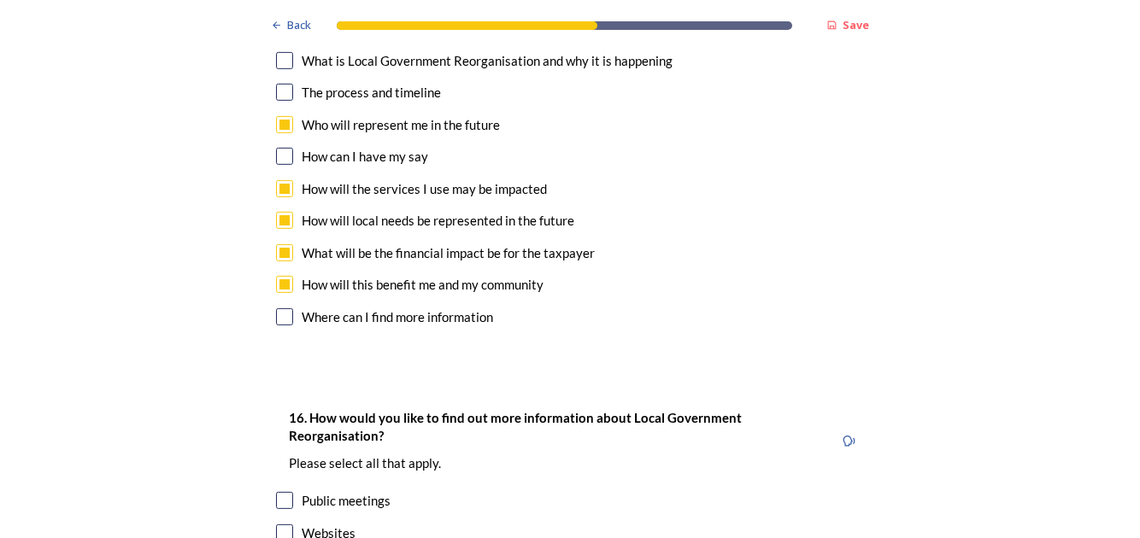
click at [276, 524] on input "checkbox" at bounding box center [284, 532] width 17 height 17
checkbox input "true"
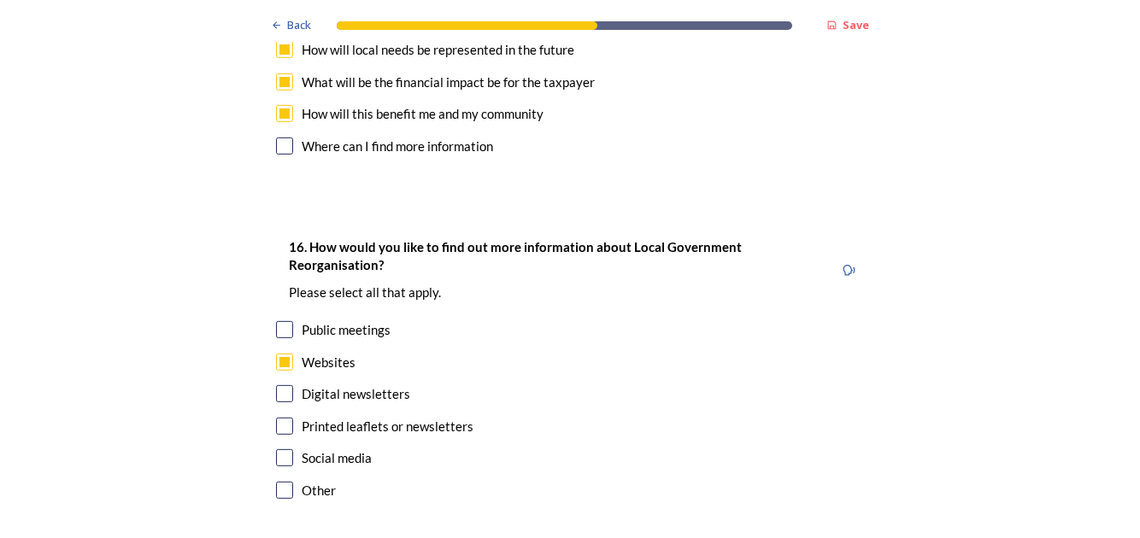
click at [278, 482] on input "checkbox" at bounding box center [284, 490] width 17 height 17
checkbox input "true"
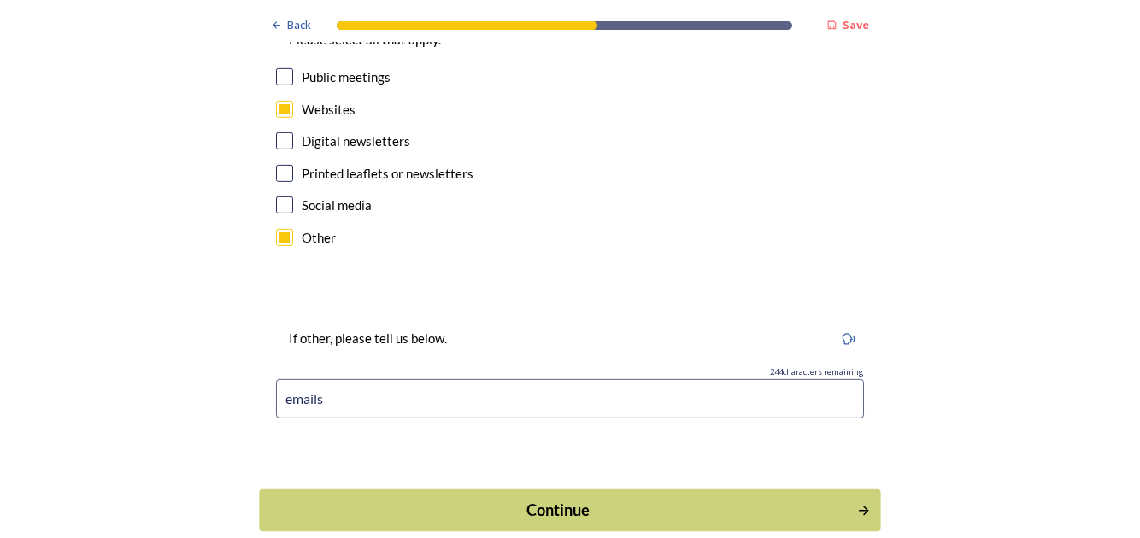
type input "emails"
click at [535, 499] on div "Continue" at bounding box center [558, 510] width 578 height 23
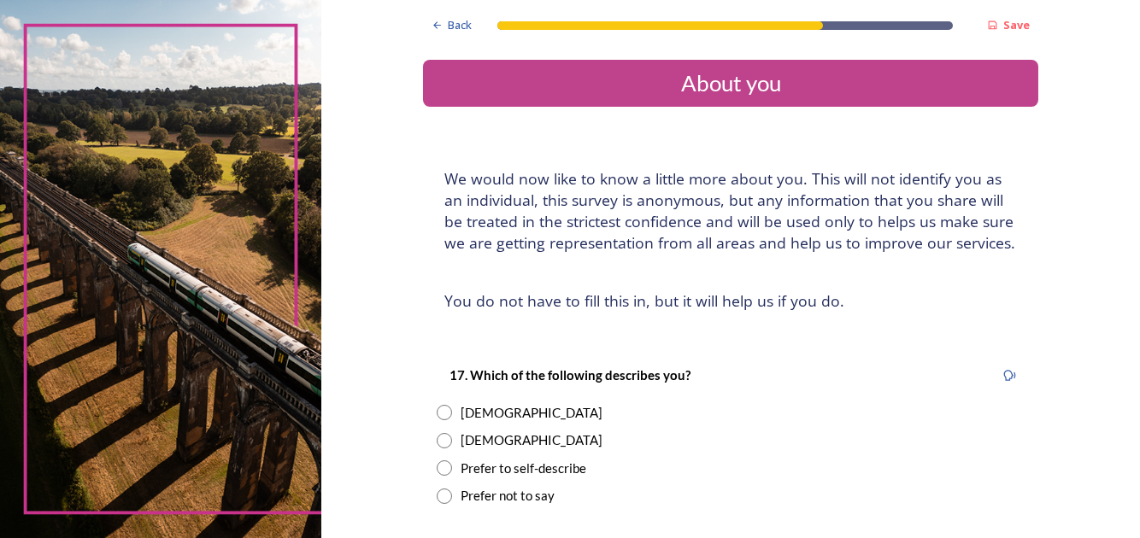
click at [437, 434] on input "radio" at bounding box center [444, 440] width 15 height 15
radio input "true"
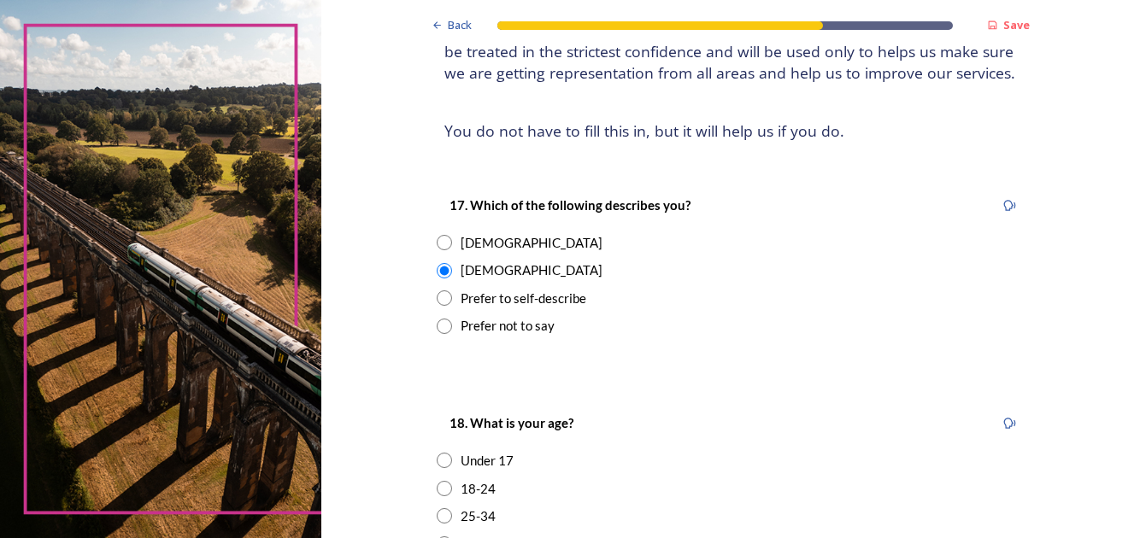
scroll to position [426, 0]
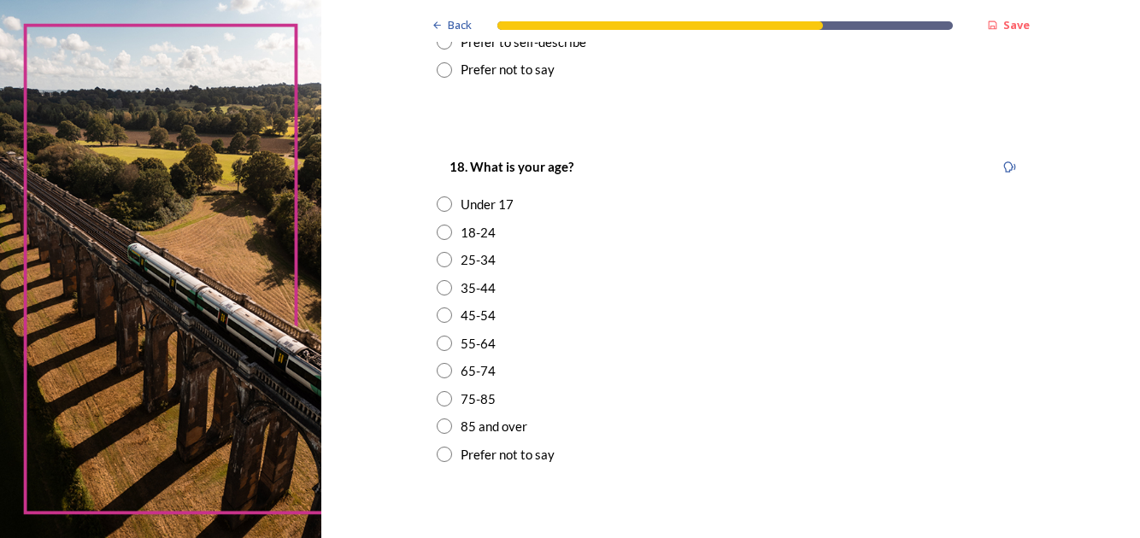
click at [437, 419] on input "radio" at bounding box center [444, 426] width 15 height 15
radio input "true"
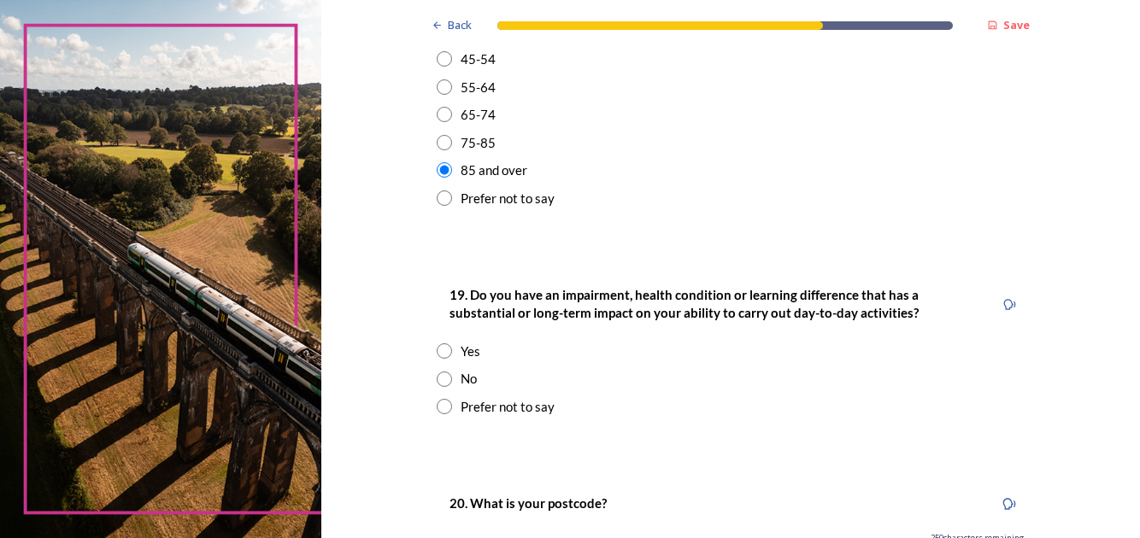
click at [437, 347] on input "radio" at bounding box center [444, 350] width 15 height 15
radio input "true"
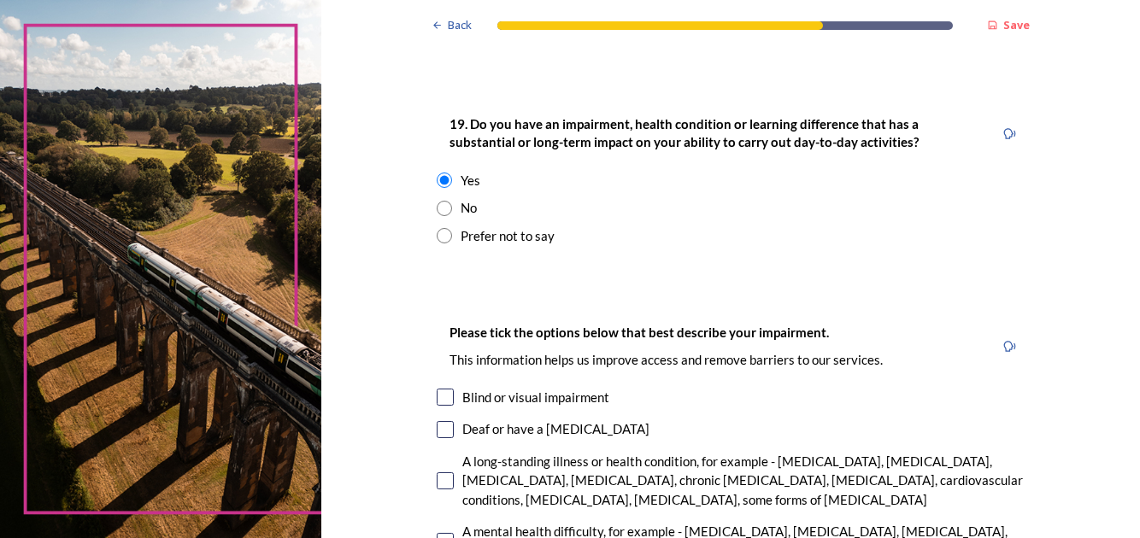
scroll to position [940, 0]
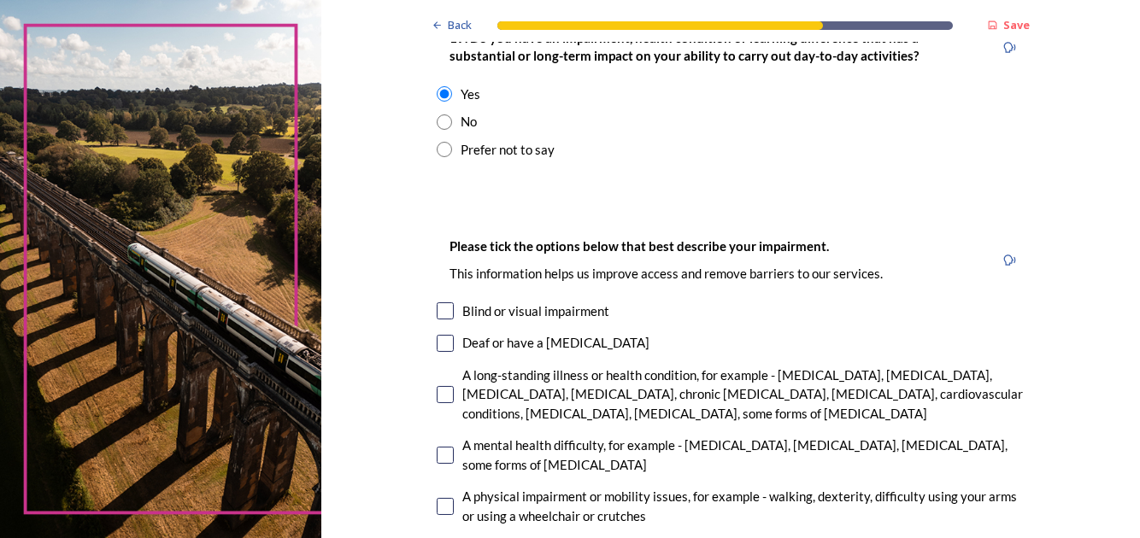
click at [437, 507] on input "checkbox" at bounding box center [445, 506] width 17 height 17
checkbox input "true"
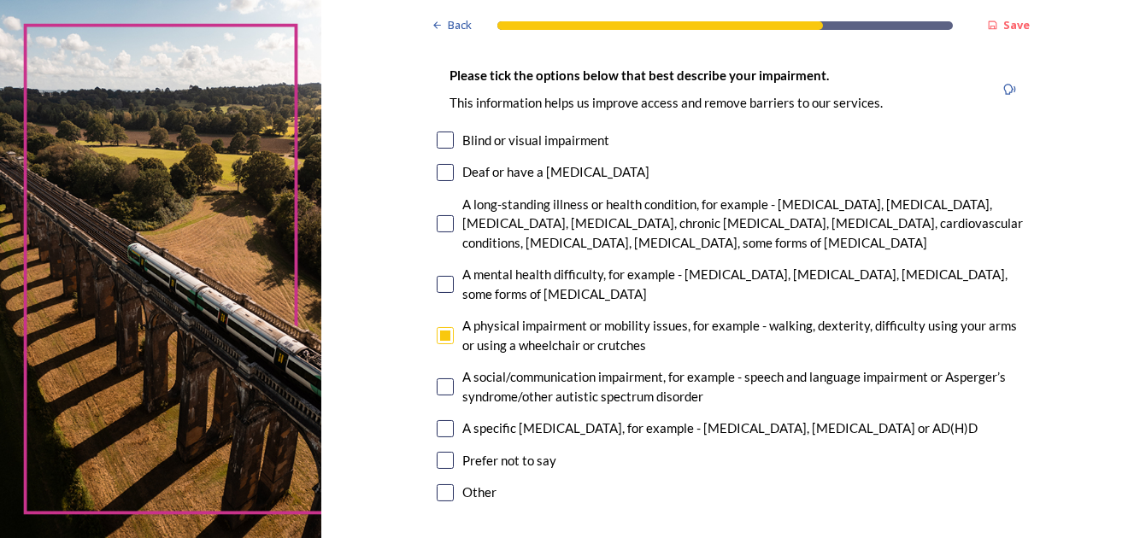
scroll to position [1366, 0]
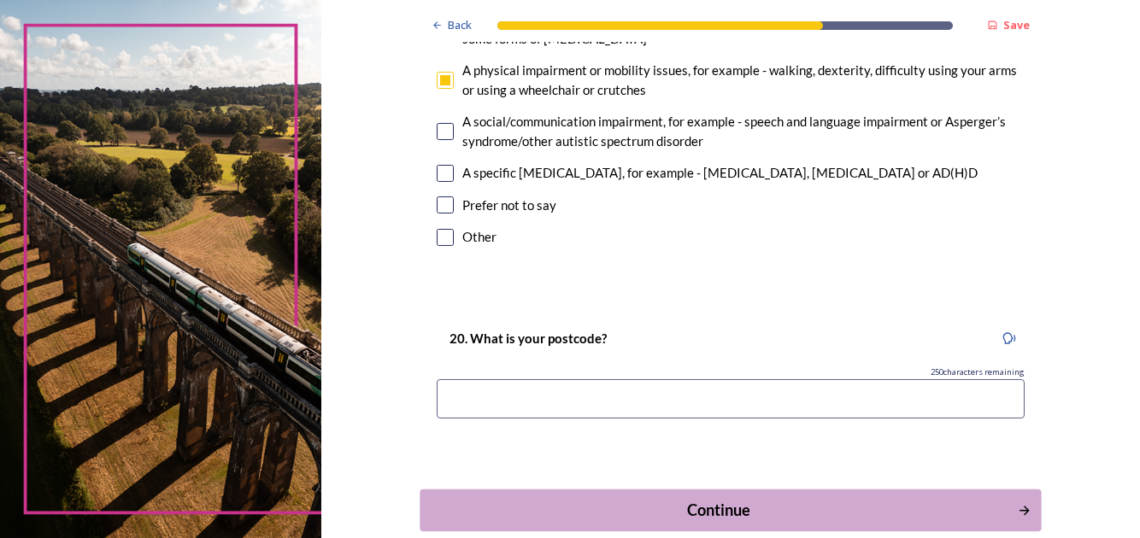
click at [706, 499] on div "Continue" at bounding box center [719, 510] width 578 height 23
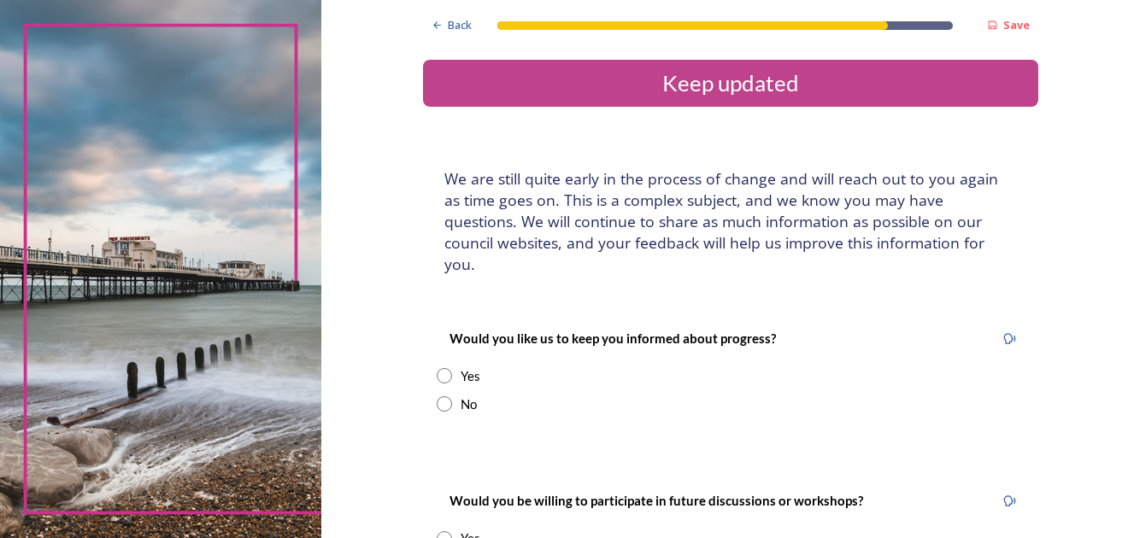
click at [437, 368] on input "radio" at bounding box center [444, 375] width 15 height 15
radio input "true"
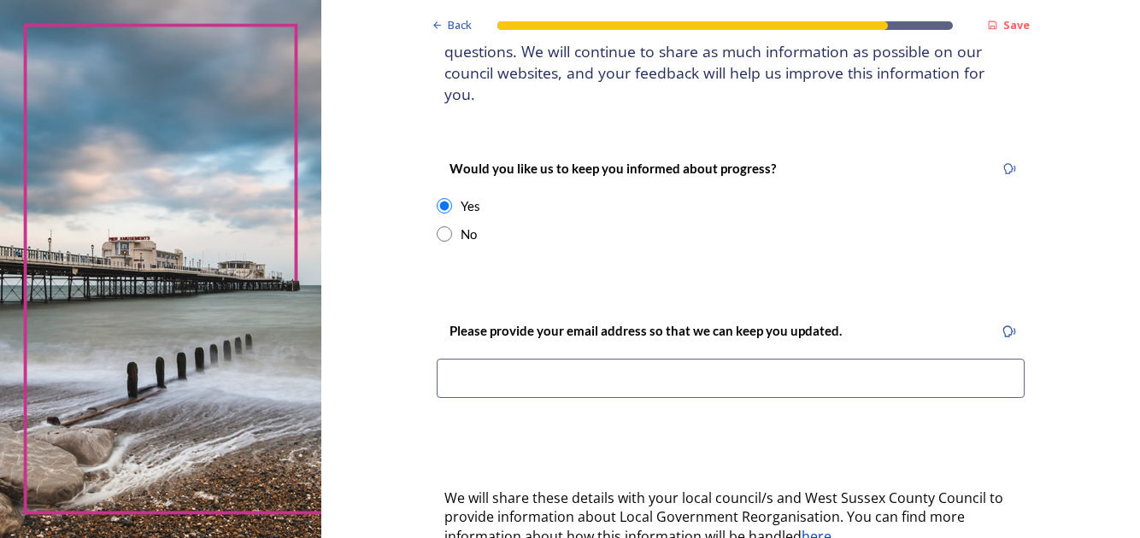
click at [478, 359] on input at bounding box center [731, 378] width 588 height 39
drag, startPoint x: 478, startPoint y: 356, endPoint x: 690, endPoint y: 370, distance: 213.1
click at [690, 370] on input at bounding box center [731, 378] width 588 height 39
type input "[EMAIL_ADDRESS][DOMAIN_NAME]"
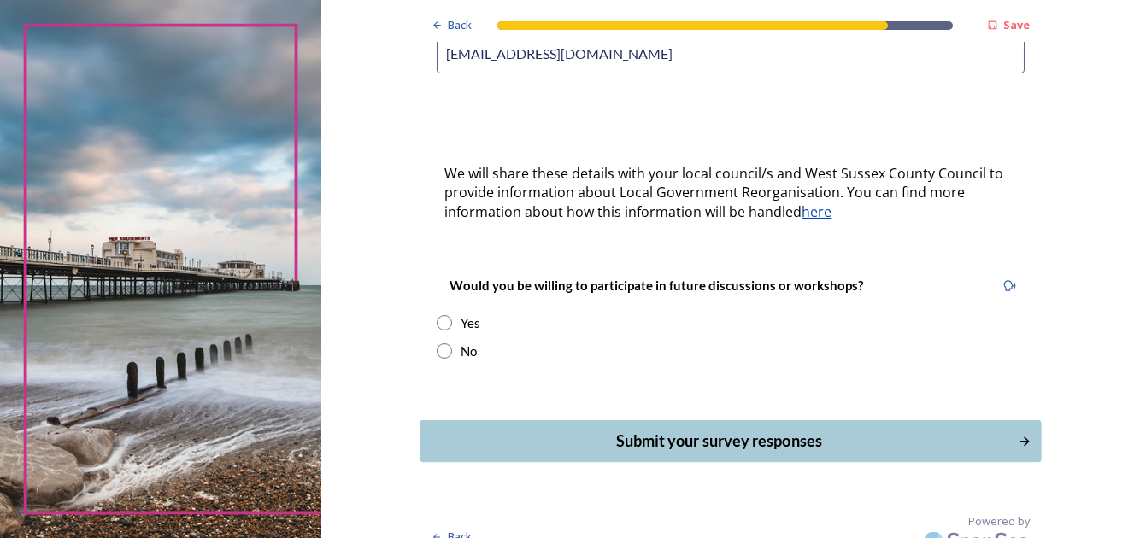
click at [759, 430] on div "Submit your survey responses" at bounding box center [719, 441] width 578 height 23
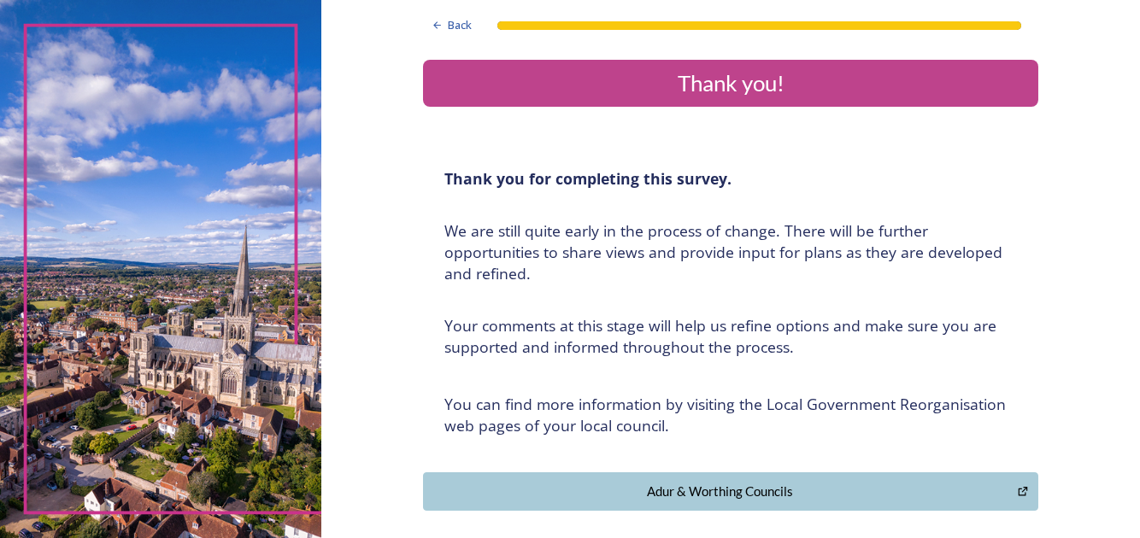
scroll to position [341, 0]
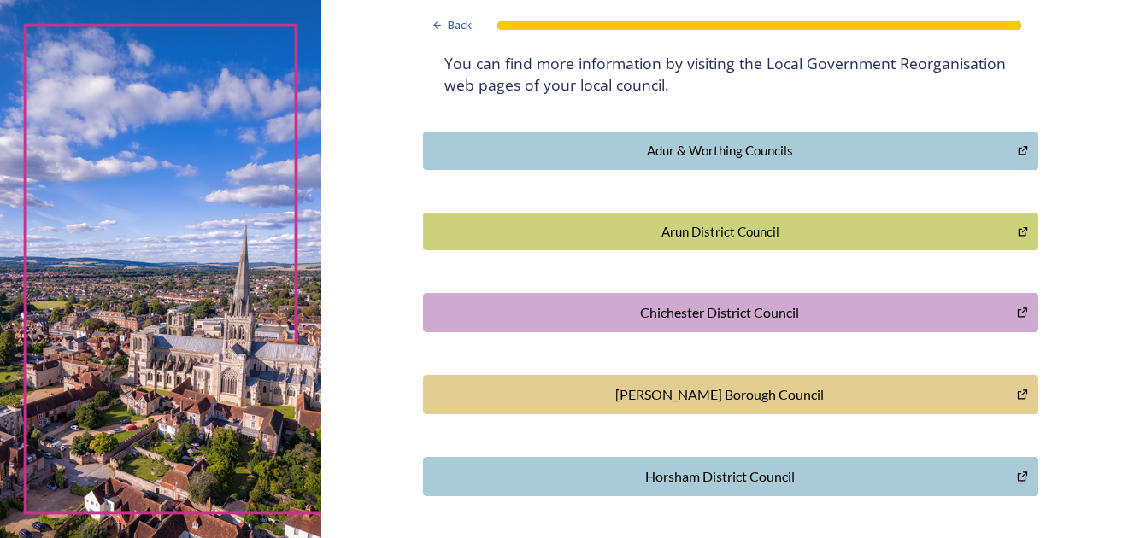
click at [731, 386] on div "[PERSON_NAME] Borough Council" at bounding box center [719, 394] width 575 height 21
